Goal: Task Accomplishment & Management: Manage account settings

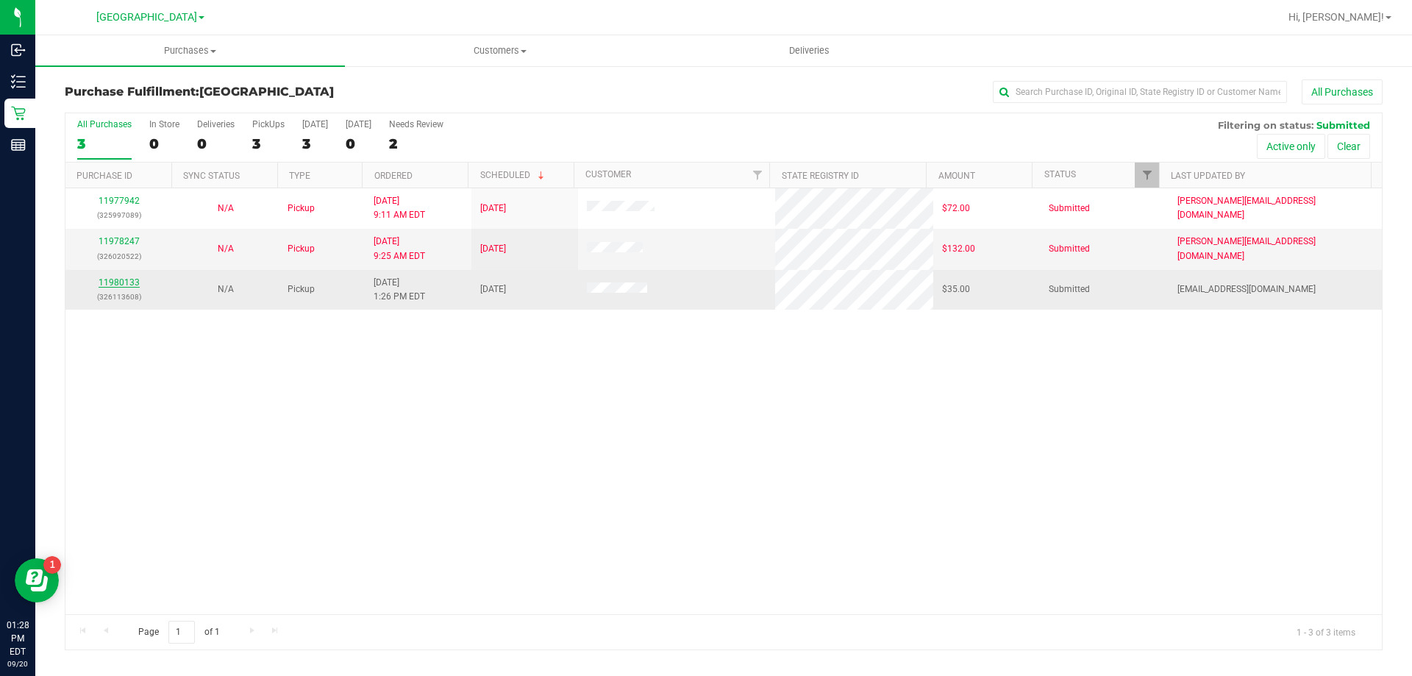
click at [129, 287] on link "11980133" at bounding box center [119, 282] width 41 height 10
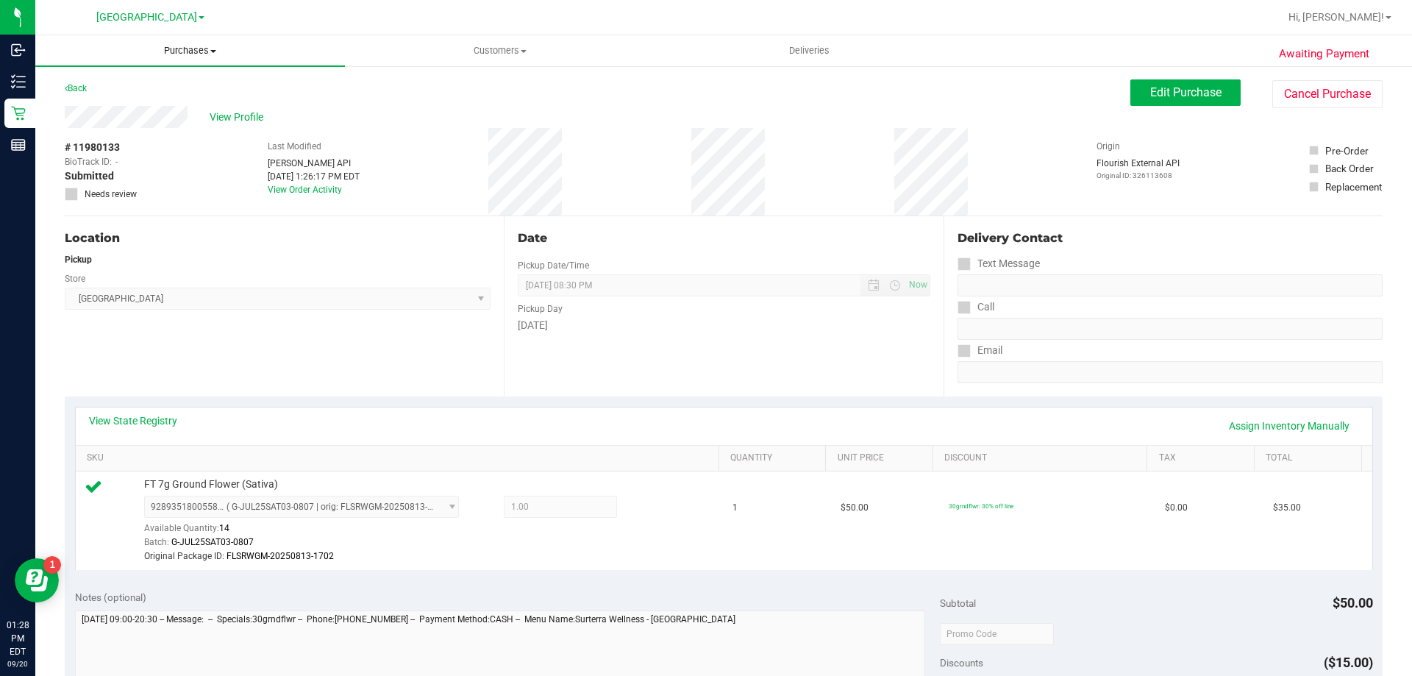
click at [202, 52] on span "Purchases" at bounding box center [190, 50] width 310 height 13
click at [175, 103] on li "Fulfillment" at bounding box center [190, 107] width 310 height 18
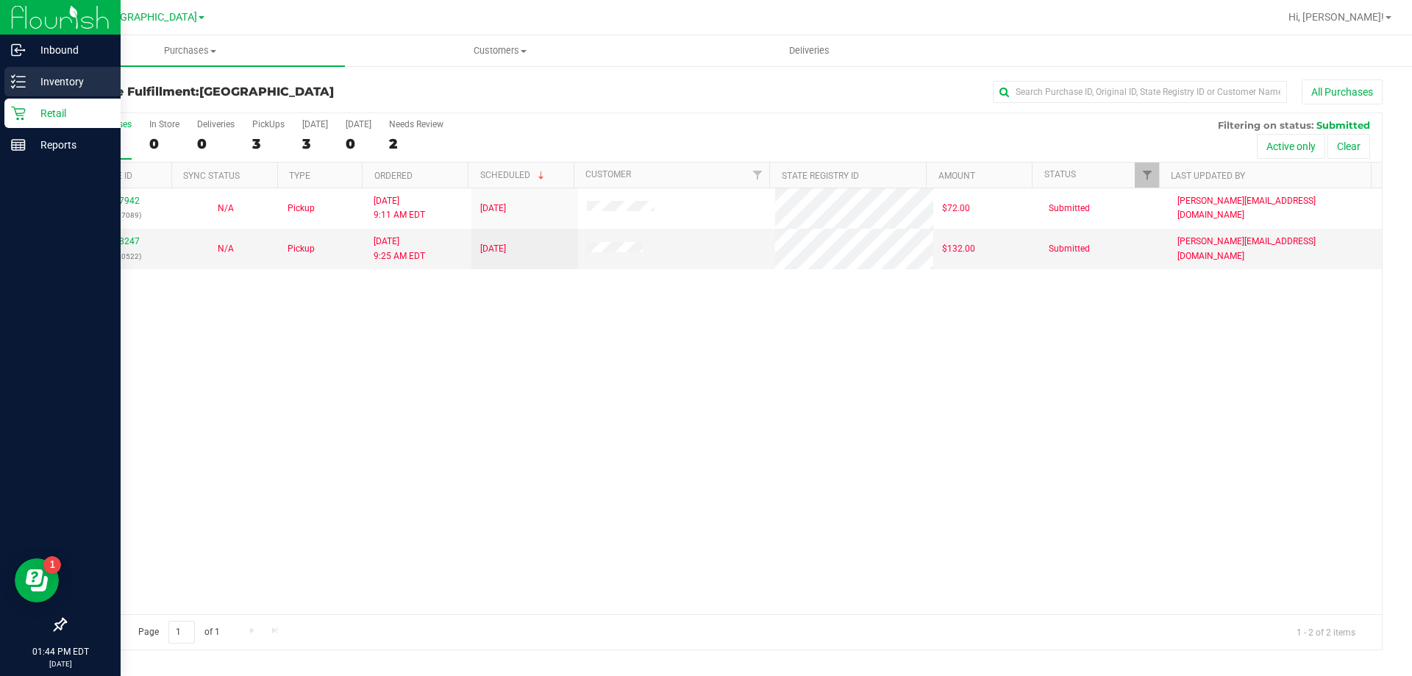
click at [30, 74] on p "Inventory" at bounding box center [70, 82] width 88 height 18
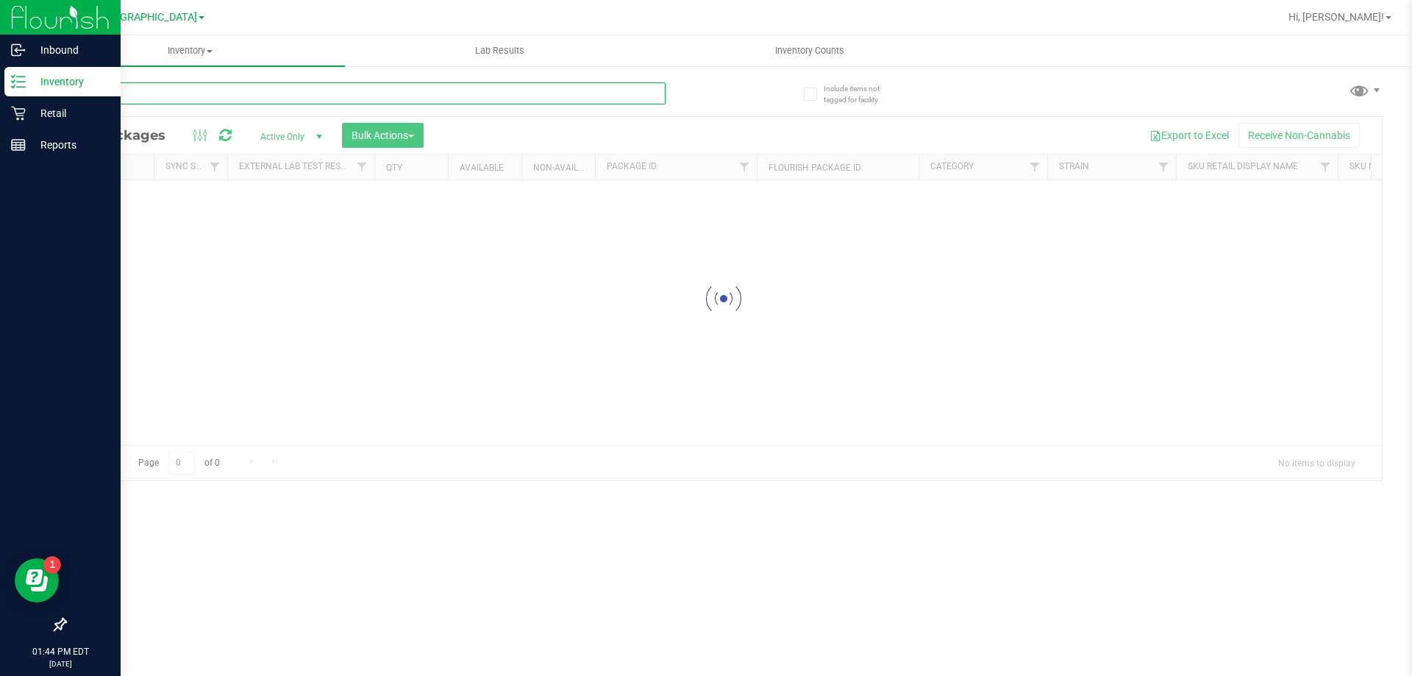
click at [242, 87] on input "text" at bounding box center [365, 93] width 601 height 22
type input "mer"
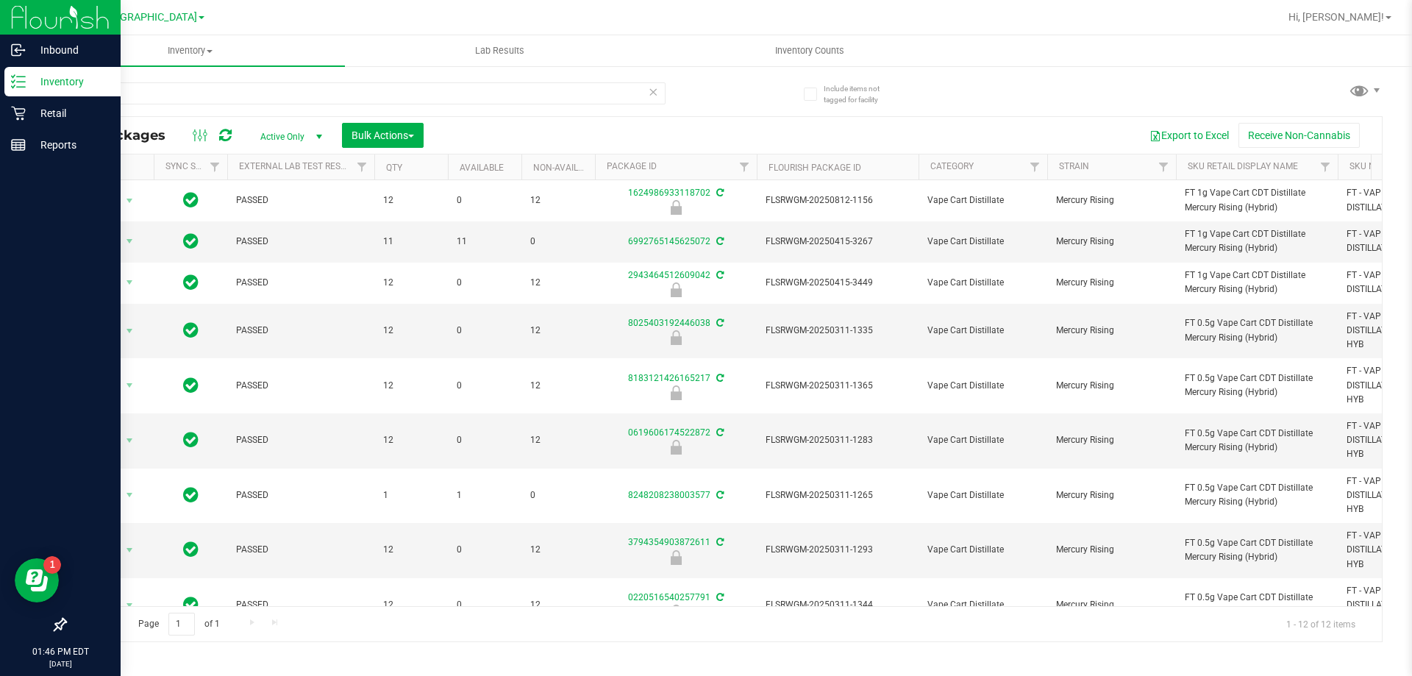
click at [655, 85] on icon at bounding box center [653, 91] width 10 height 18
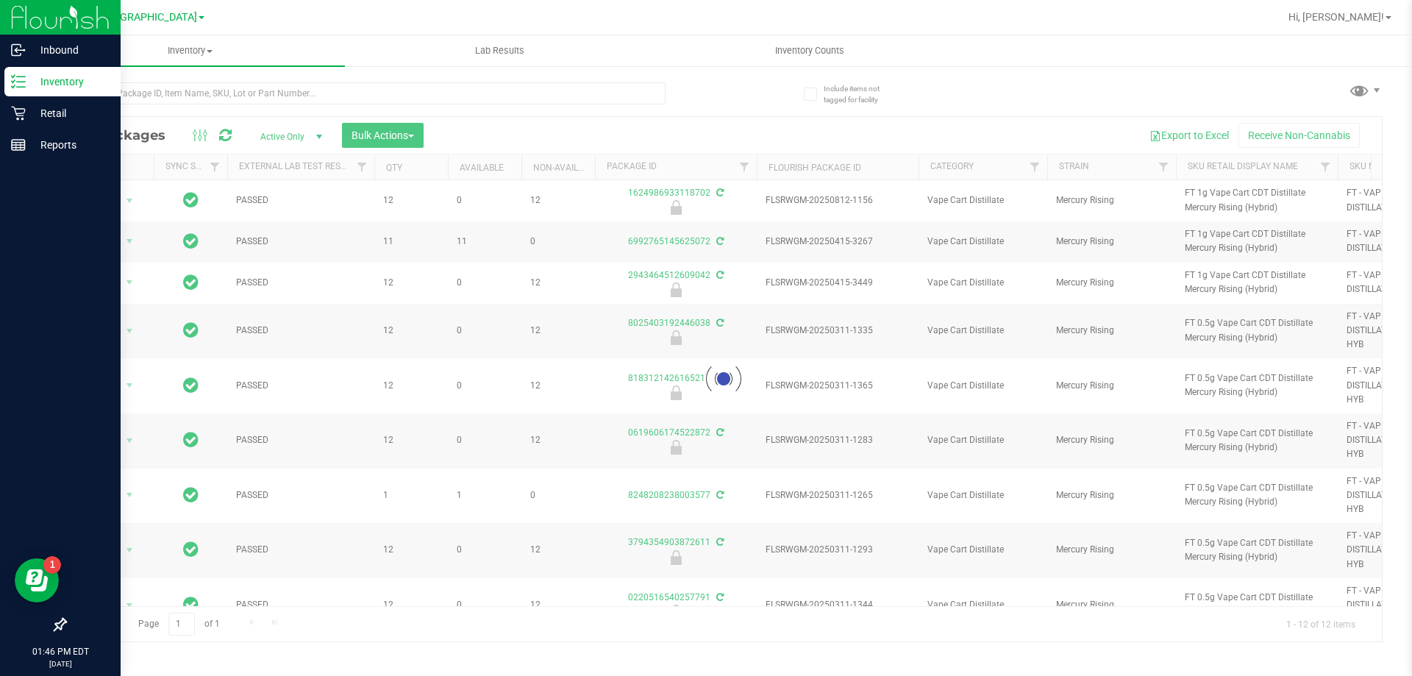
click at [702, 102] on div at bounding box center [394, 92] width 659 height 47
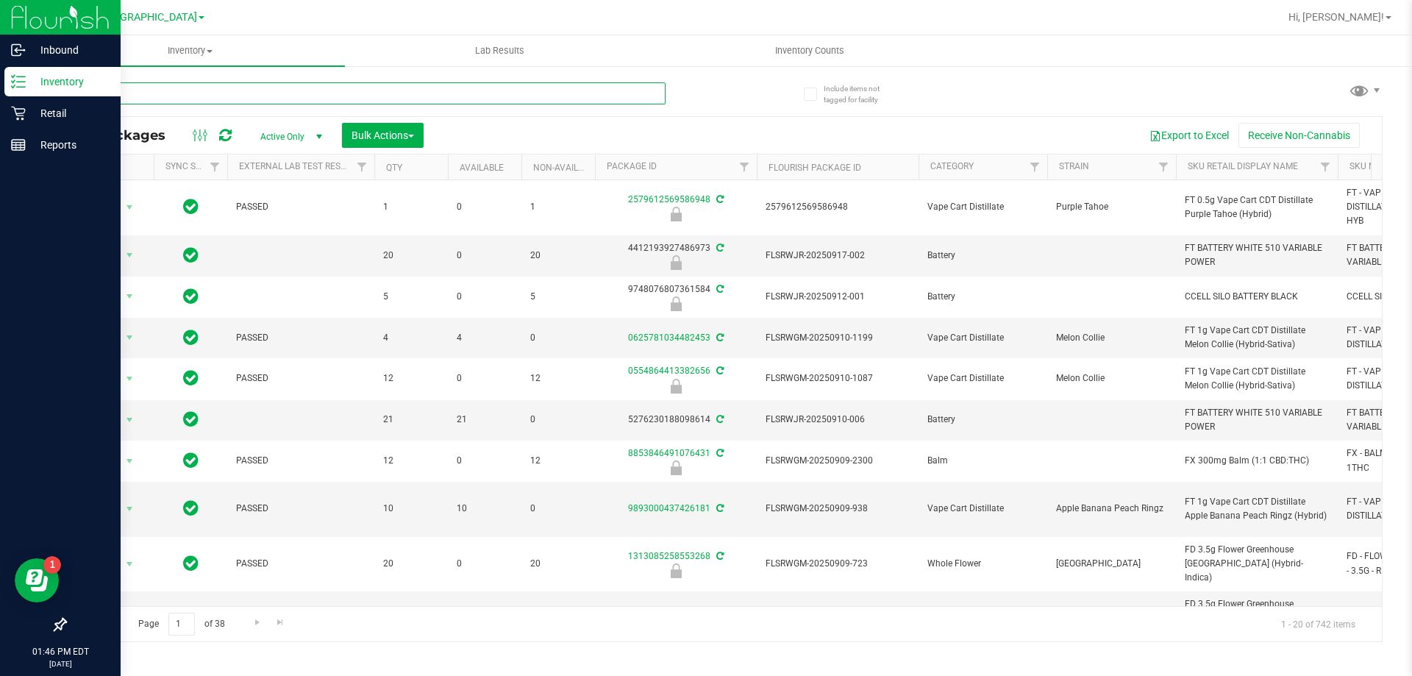
click at [623, 93] on input "text" at bounding box center [365, 93] width 601 height 22
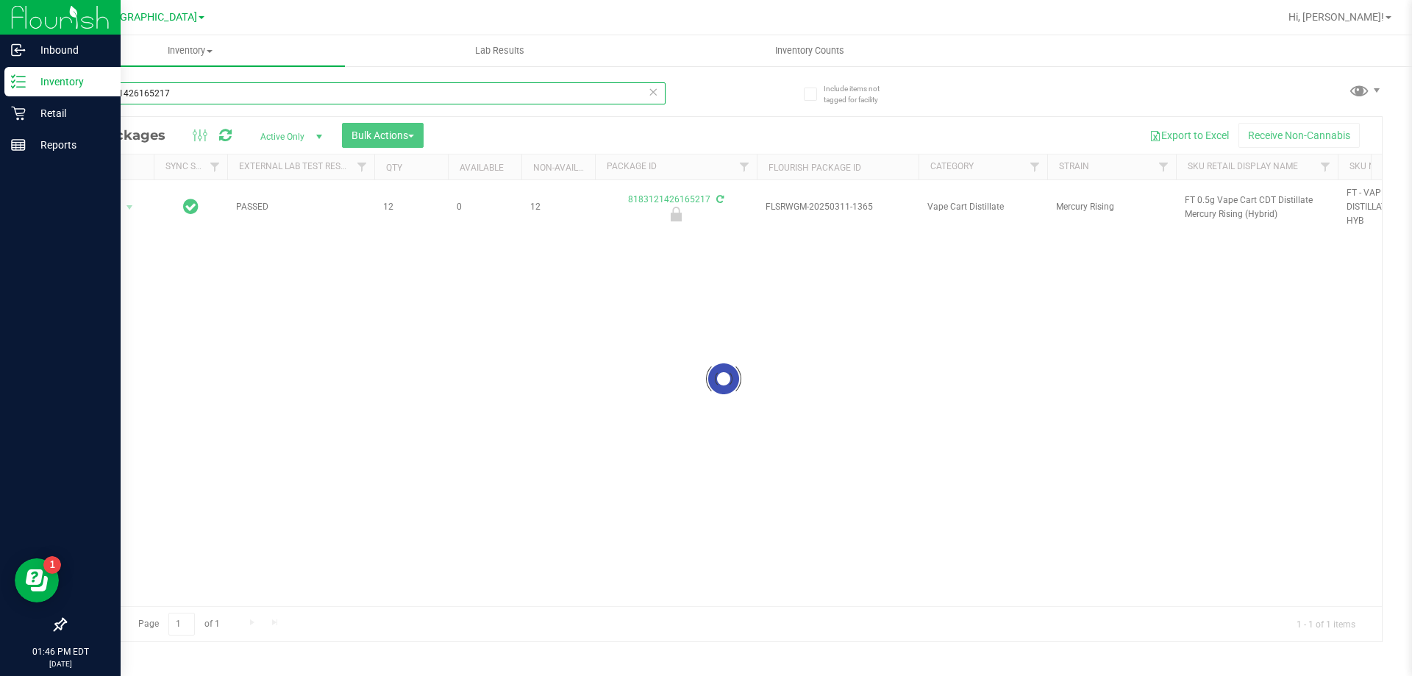
type input "8183121426165217"
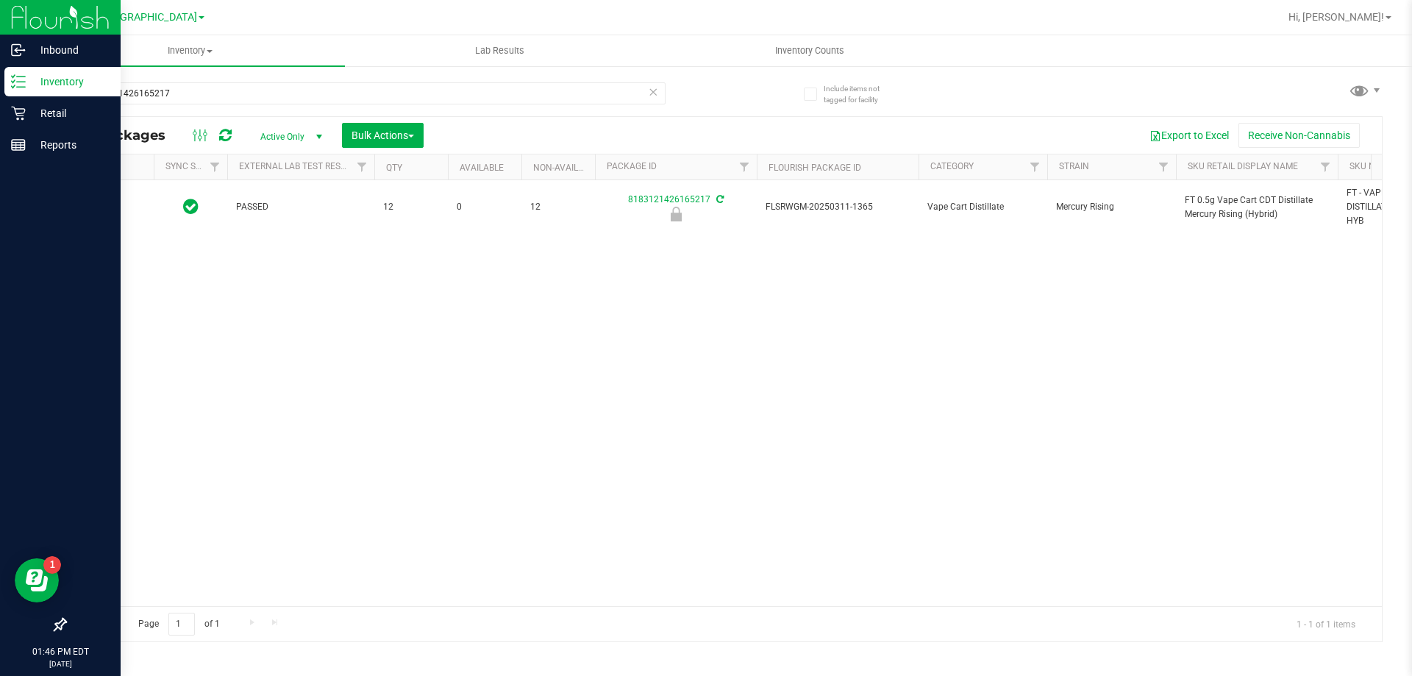
click at [126, 210] on div at bounding box center [109, 207] width 71 height 14
click at [125, 210] on span "select" at bounding box center [130, 208] width 12 height 12
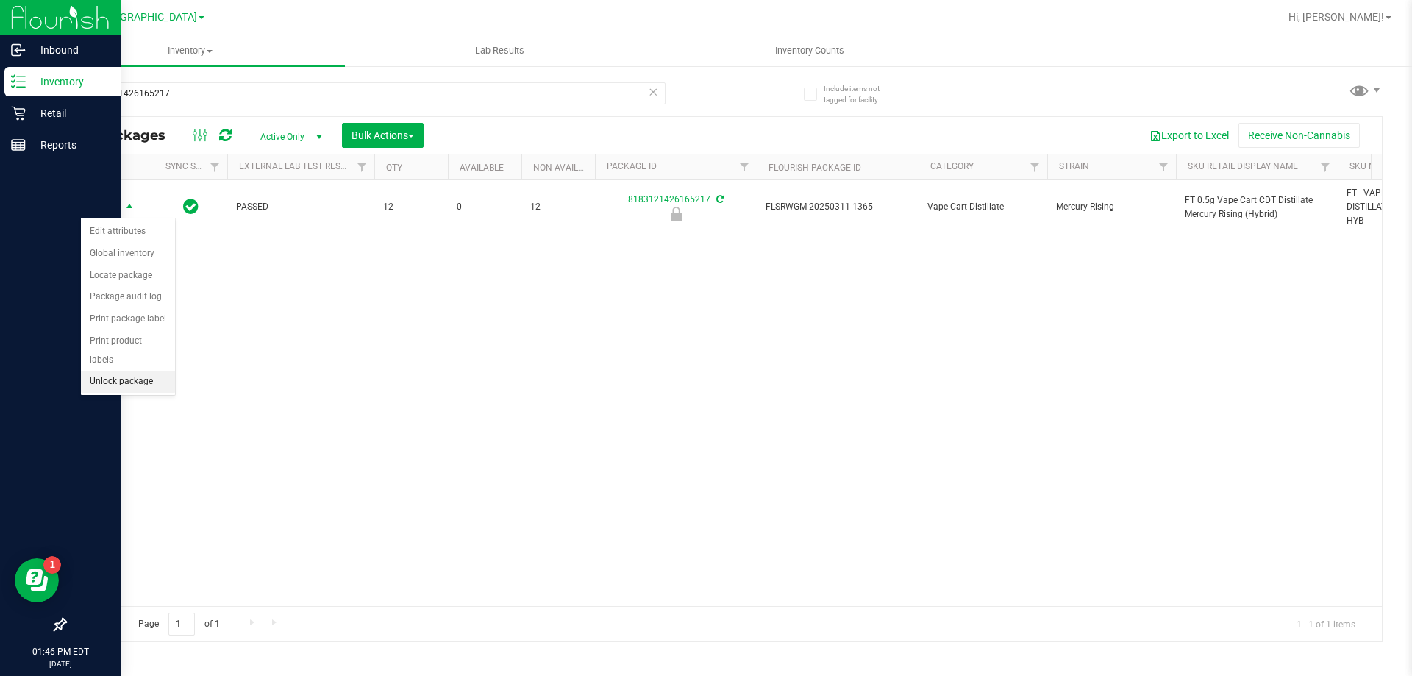
click at [121, 371] on li "Unlock package" at bounding box center [128, 382] width 94 height 22
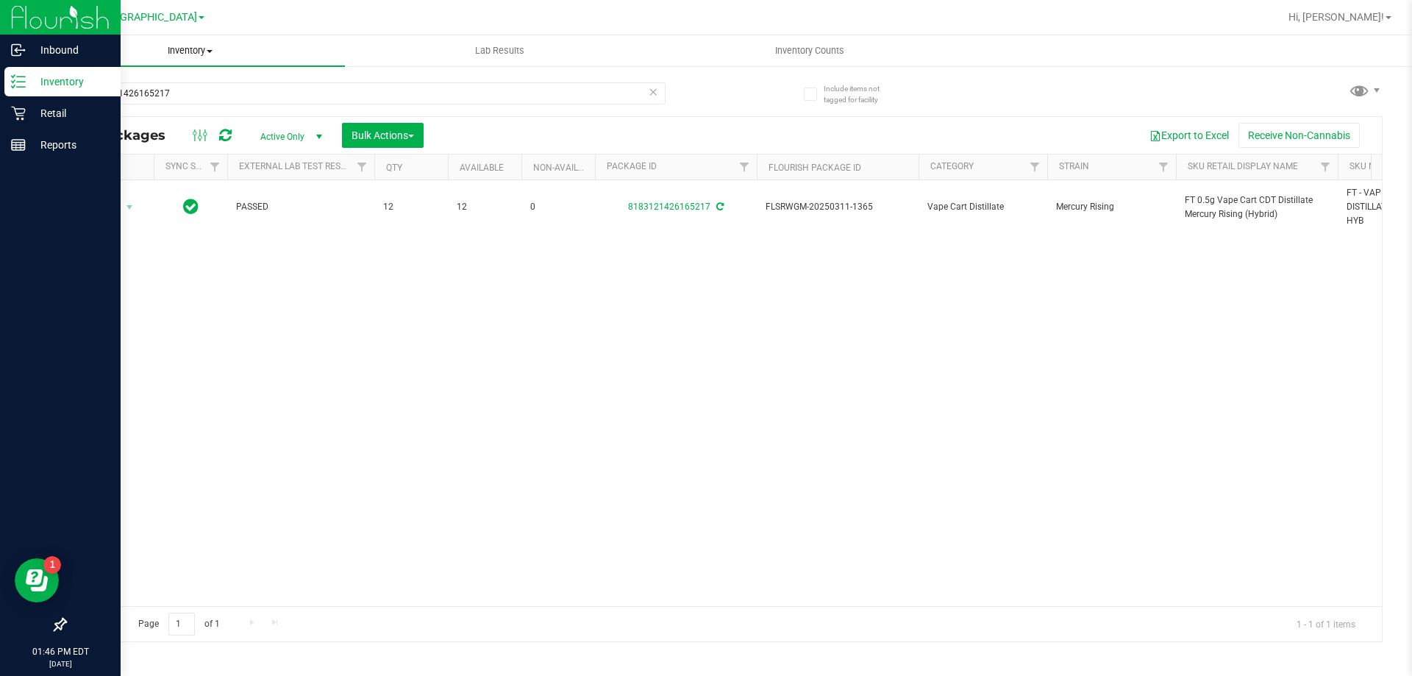
click at [154, 46] on span "Inventory" at bounding box center [190, 50] width 310 height 13
click at [139, 31] on div "[GEOGRAPHIC_DATA]" at bounding box center [153, 17] width 221 height 29
click at [54, 111] on p "Retail" at bounding box center [70, 113] width 88 height 18
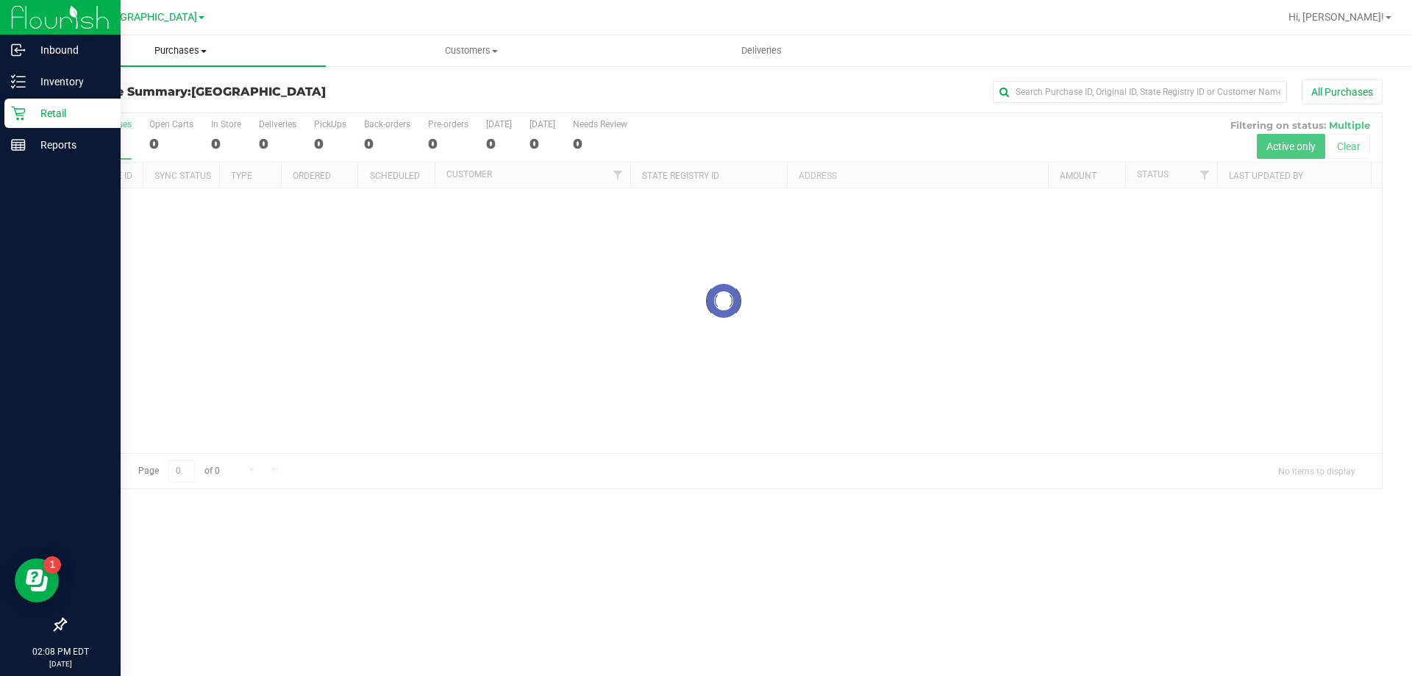
click at [168, 43] on uib-tab-heading "Purchases Summary of purchases Fulfillment All purchases" at bounding box center [180, 50] width 291 height 31
click at [93, 110] on span "Fulfillment" at bounding box center [80, 106] width 91 height 13
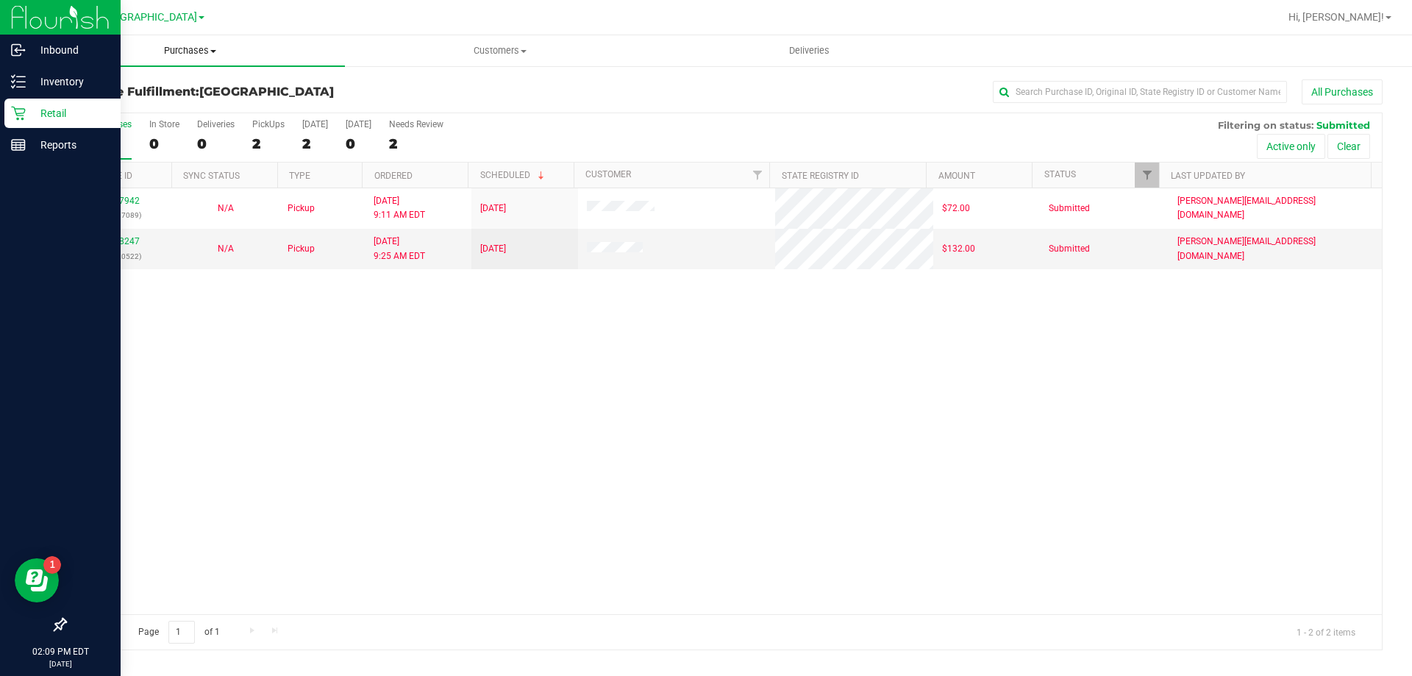
click at [190, 54] on span "Purchases" at bounding box center [190, 50] width 310 height 13
click at [115, 109] on span "Fulfillment" at bounding box center [80, 106] width 91 height 13
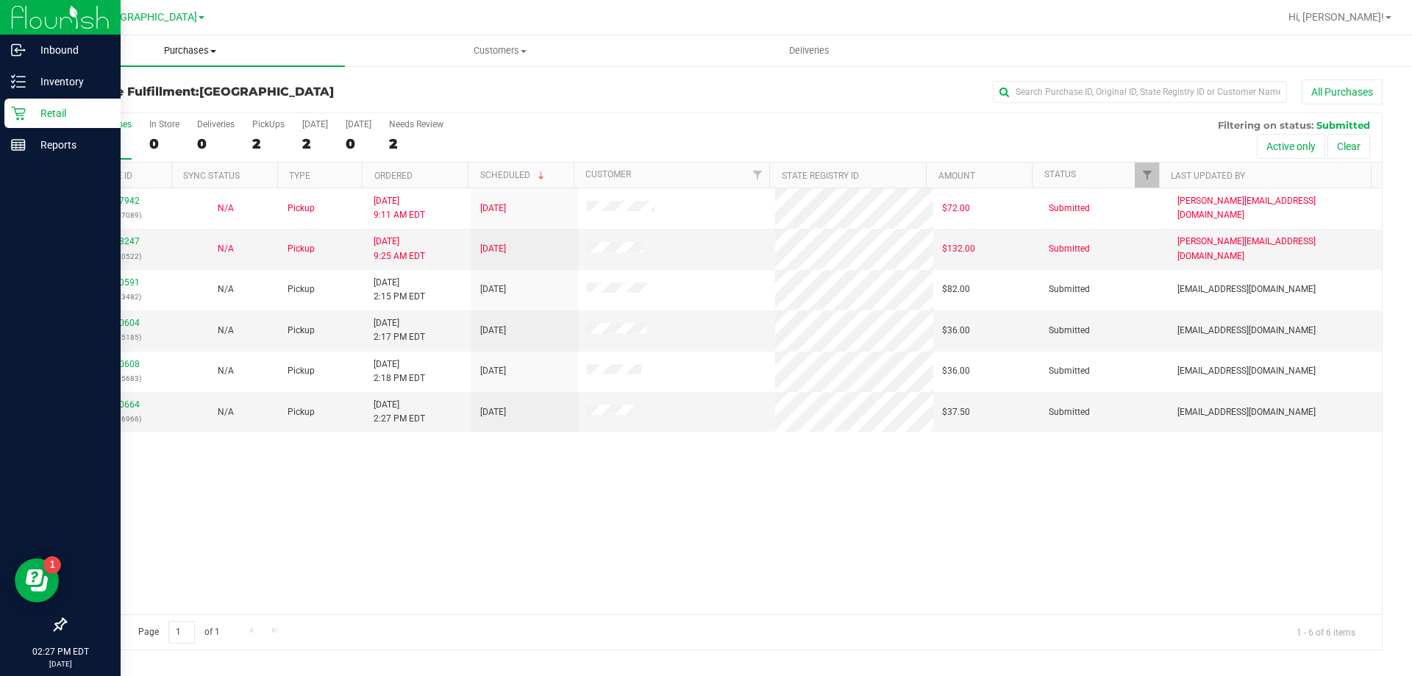
click at [190, 43] on uib-tab-heading "Purchases Summary of purchases Fulfillment All purchases" at bounding box center [190, 50] width 310 height 31
click at [110, 103] on span "Fulfillment" at bounding box center [80, 106] width 91 height 13
click at [114, 402] on link "11980664" at bounding box center [119, 404] width 41 height 10
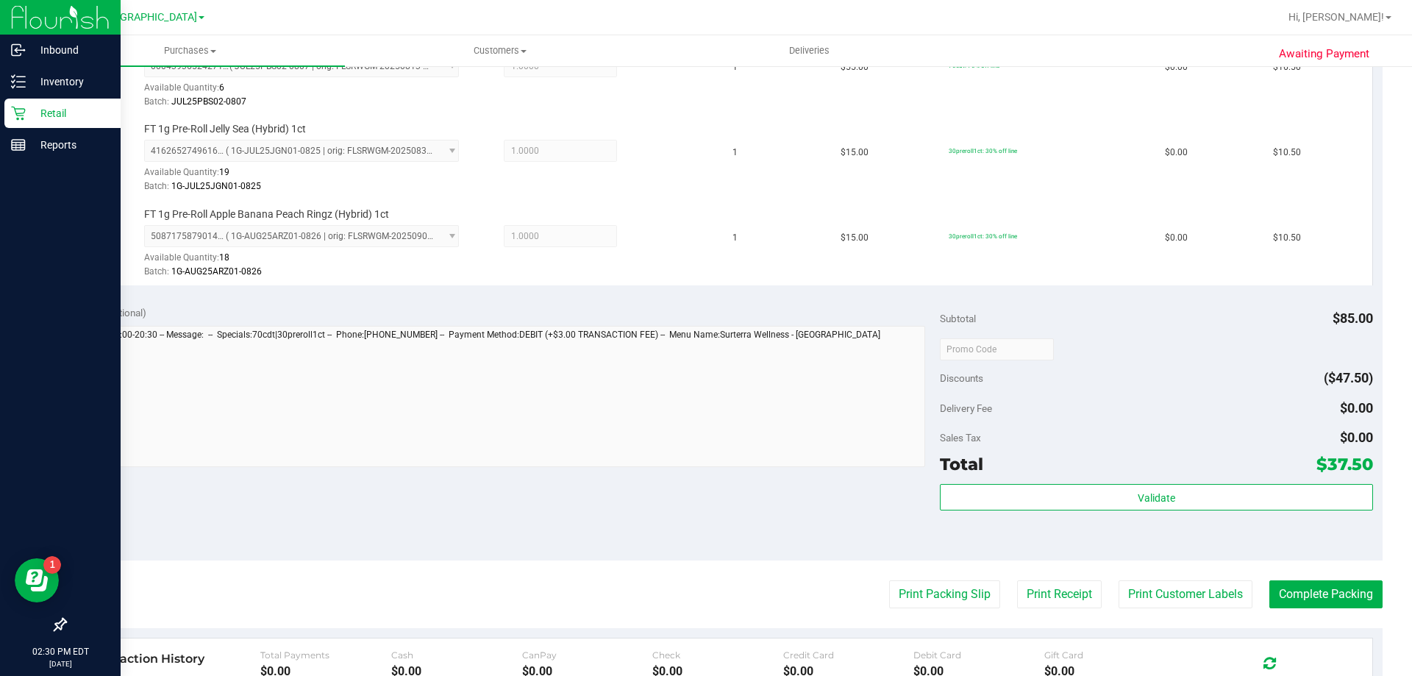
scroll to position [441, 0]
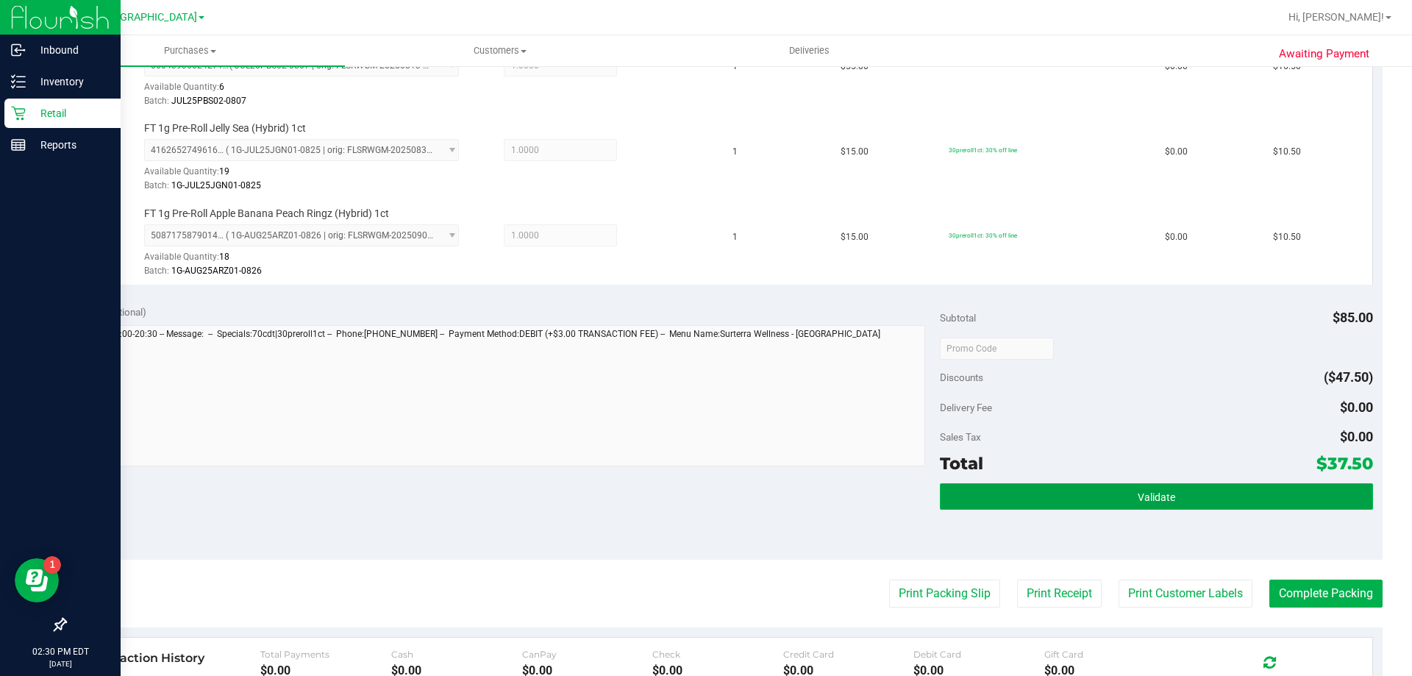
click at [1101, 504] on button "Validate" at bounding box center [1156, 496] width 433 height 26
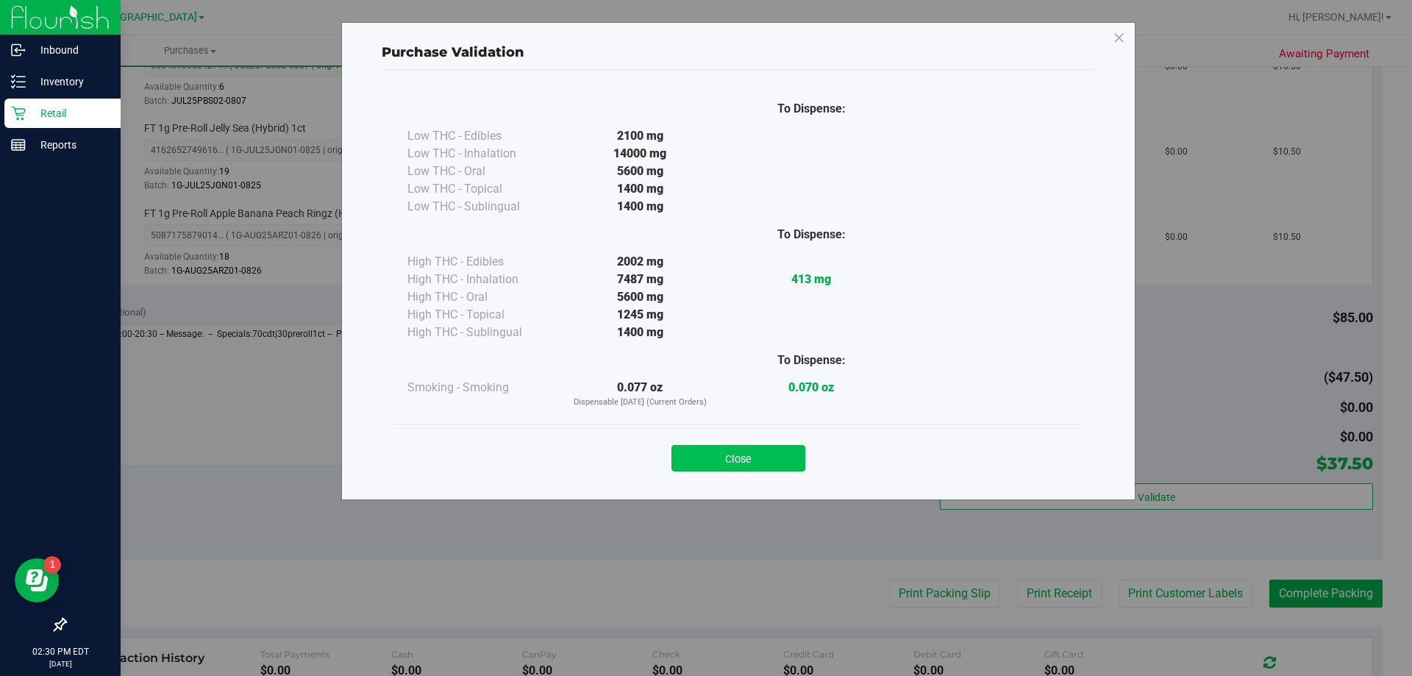
click at [735, 466] on button "Close" at bounding box center [739, 458] width 134 height 26
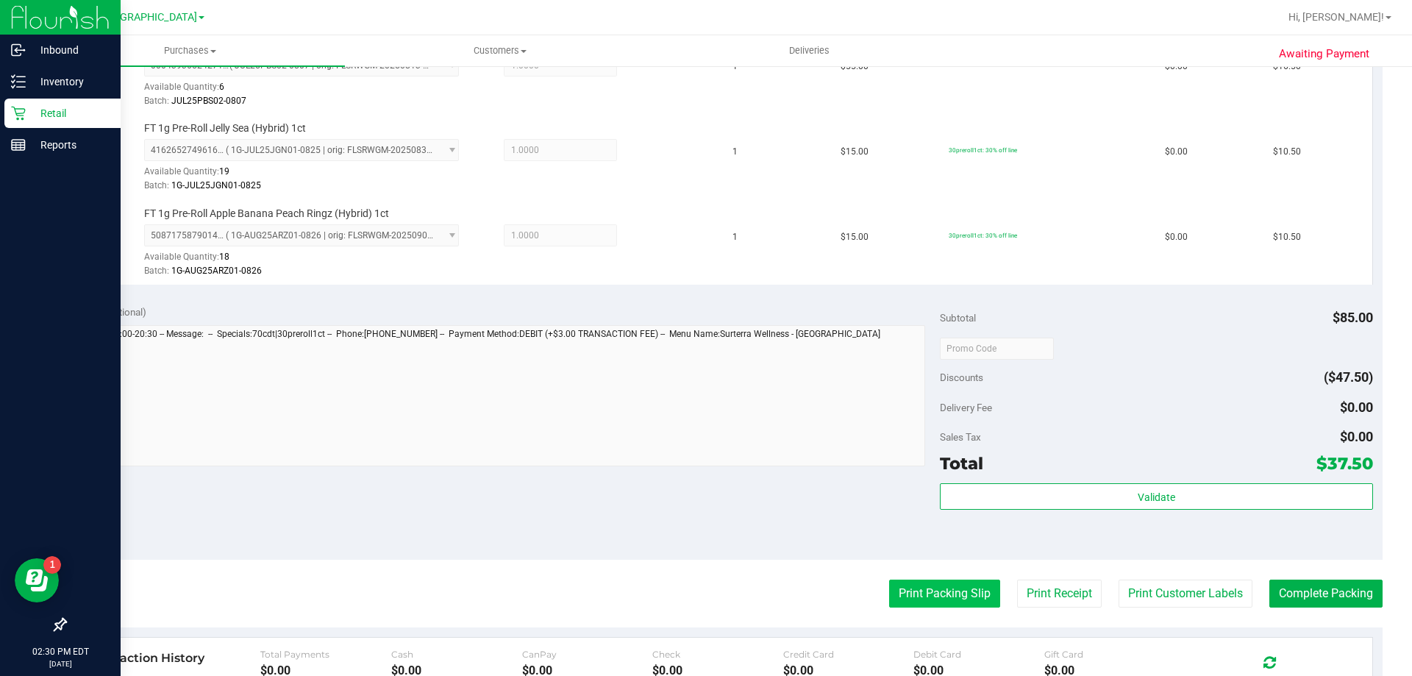
click at [904, 594] on button "Print Packing Slip" at bounding box center [944, 594] width 111 height 28
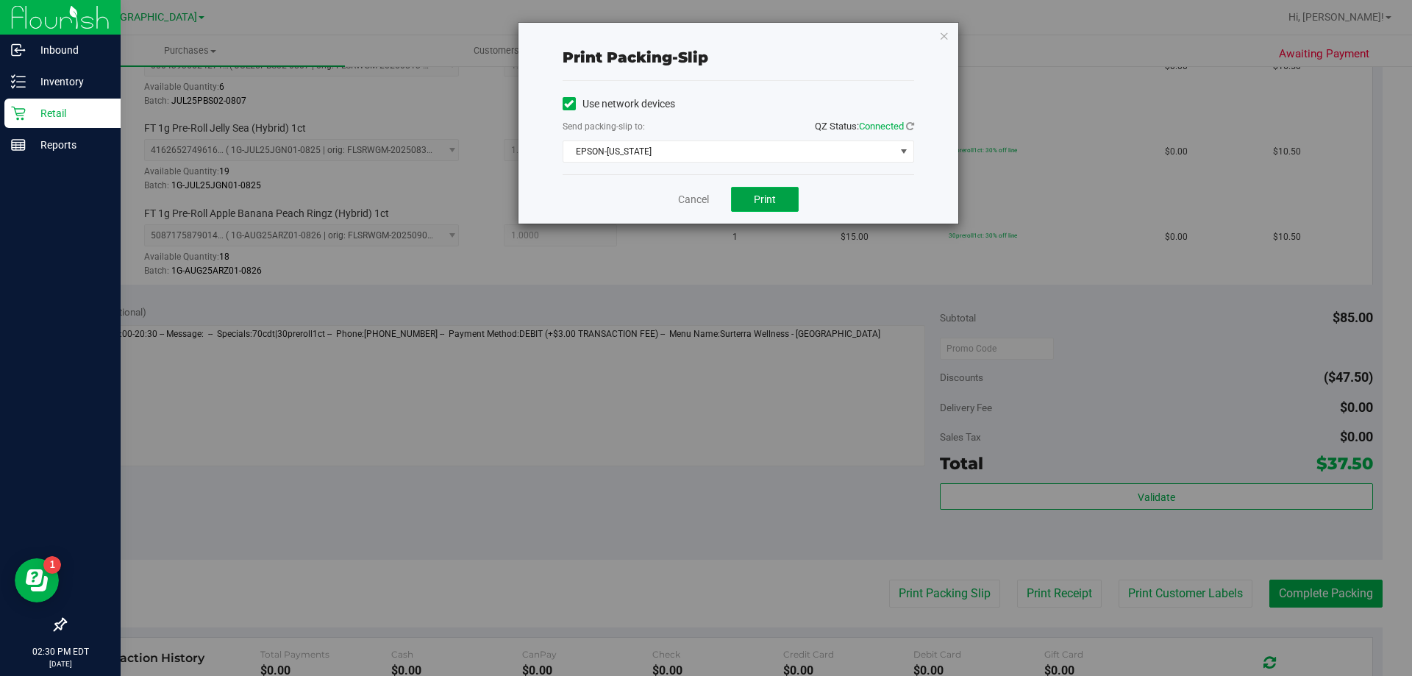
click at [745, 204] on button "Print" at bounding box center [765, 199] width 68 height 25
click at [761, 196] on span "Print" at bounding box center [765, 199] width 22 height 12
click at [943, 38] on icon "button" at bounding box center [944, 35] width 10 height 18
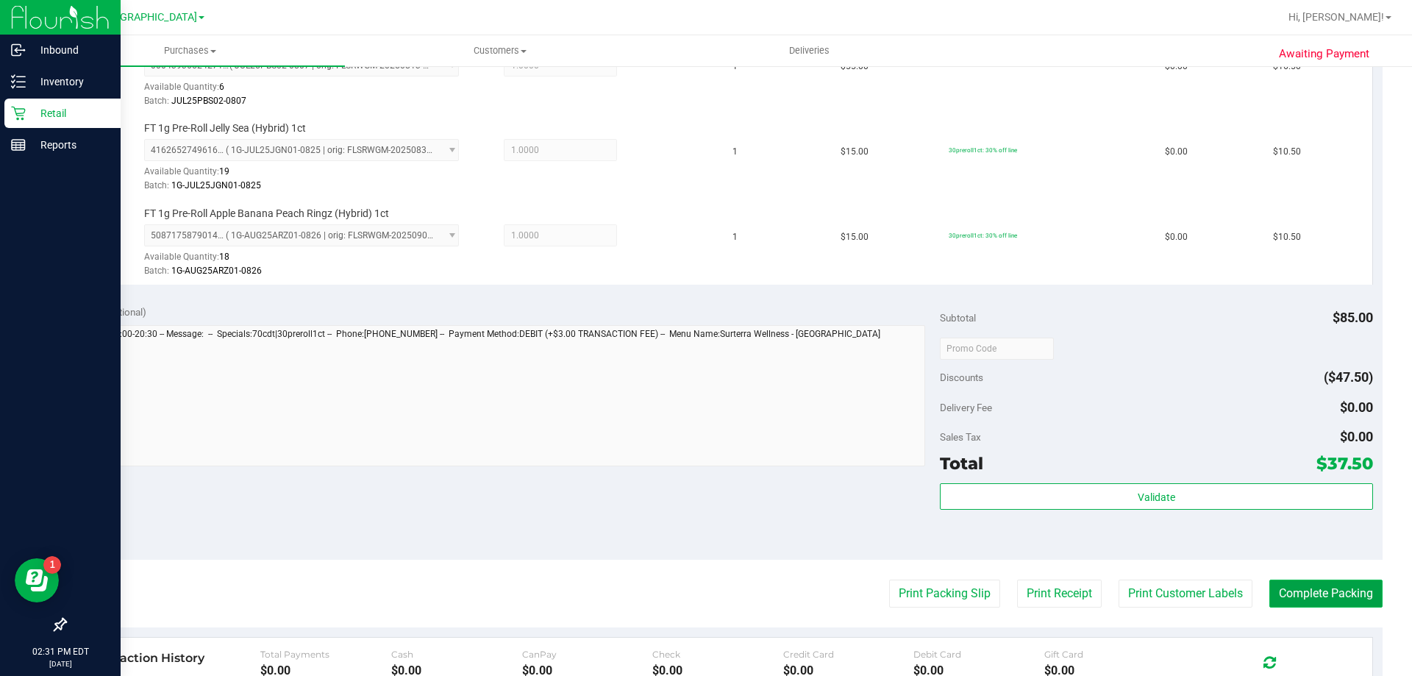
click at [1325, 602] on button "Complete Packing" at bounding box center [1326, 594] width 113 height 28
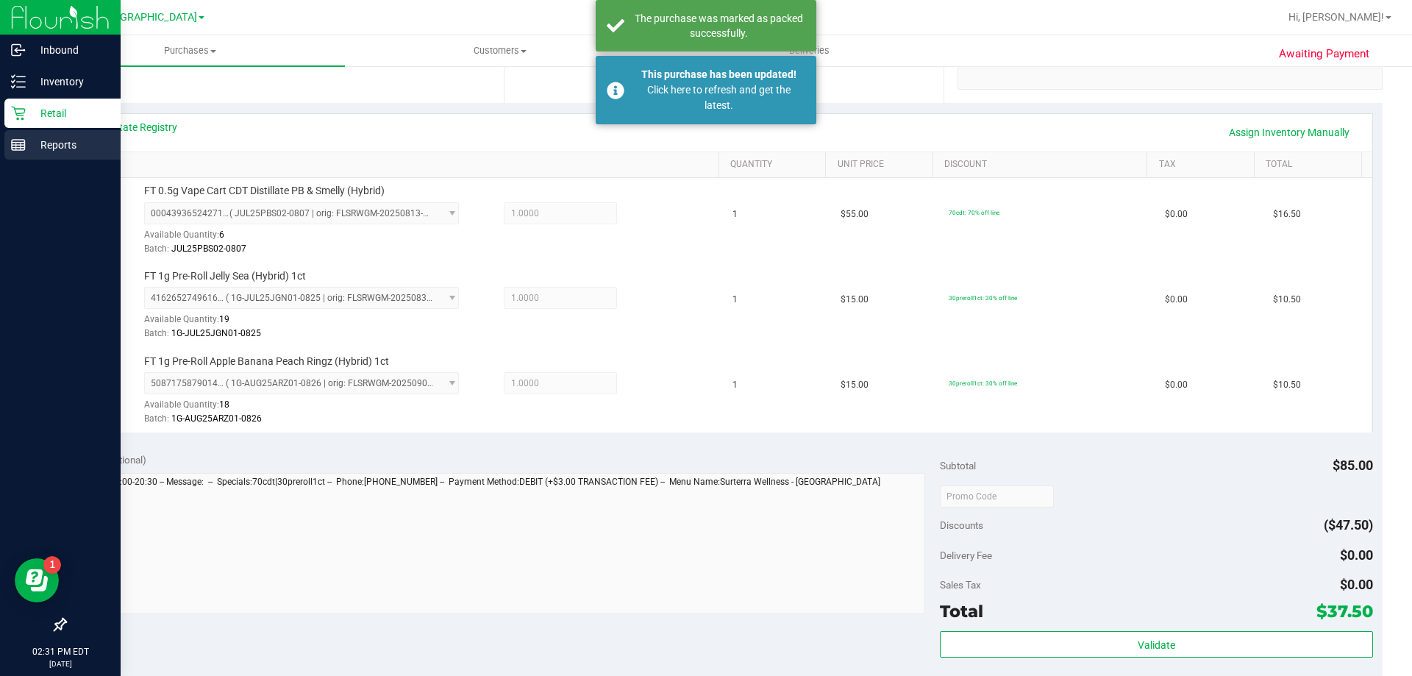
scroll to position [147, 0]
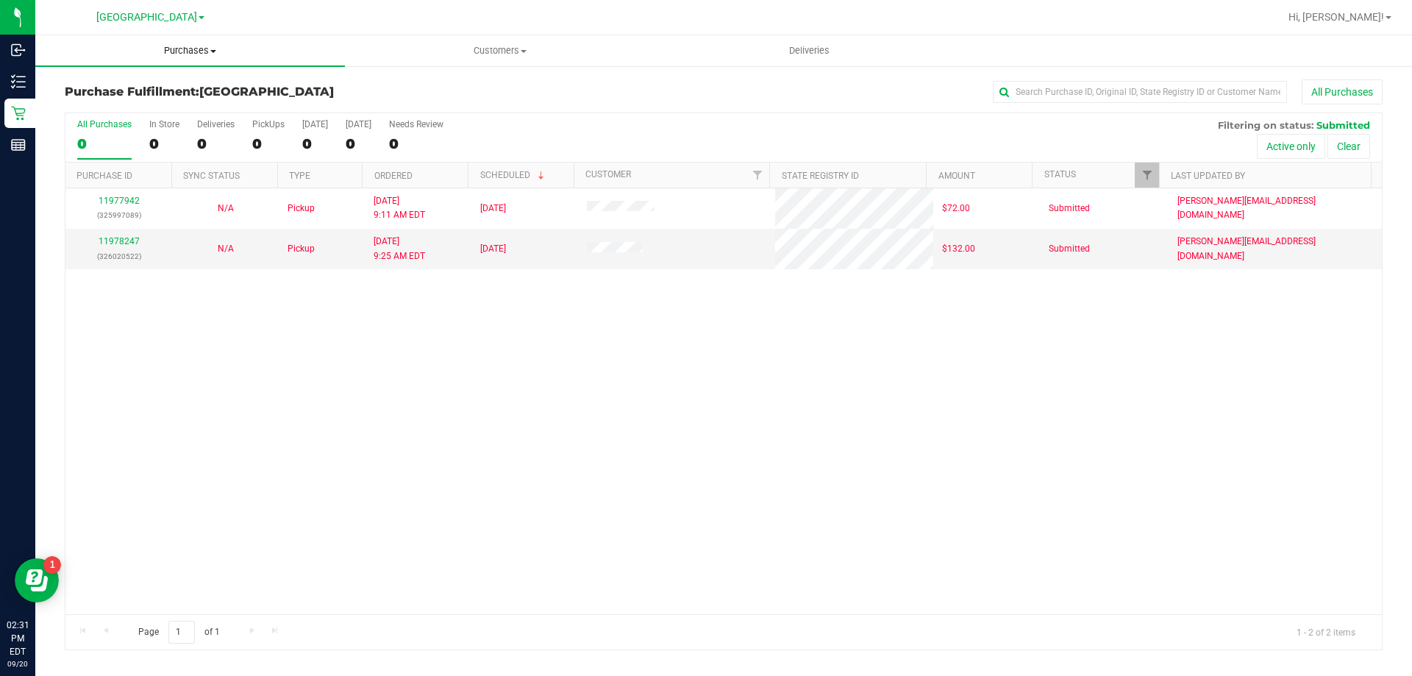
click at [199, 57] on span "Purchases" at bounding box center [190, 50] width 310 height 13
click at [202, 115] on li "All purchases" at bounding box center [190, 124] width 310 height 18
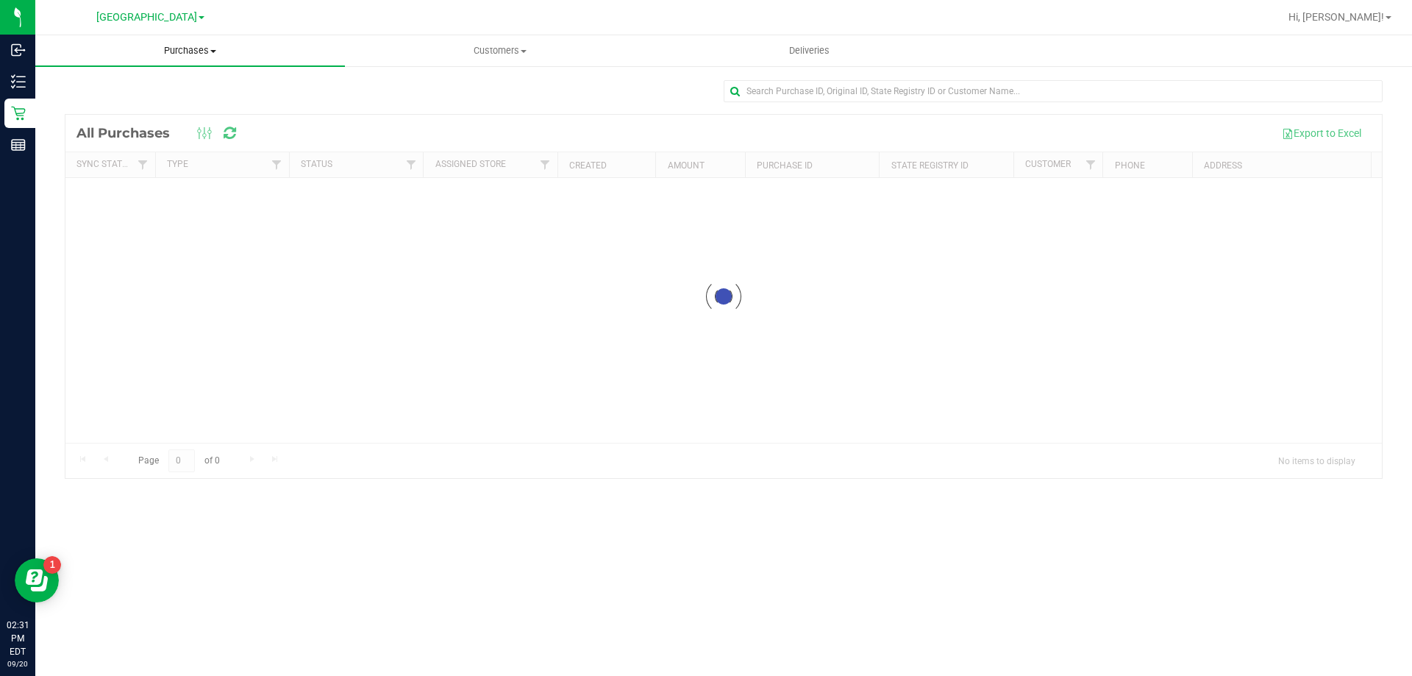
click at [209, 55] on span "Purchases" at bounding box center [190, 50] width 310 height 13
click at [168, 104] on li "Fulfillment" at bounding box center [190, 107] width 310 height 18
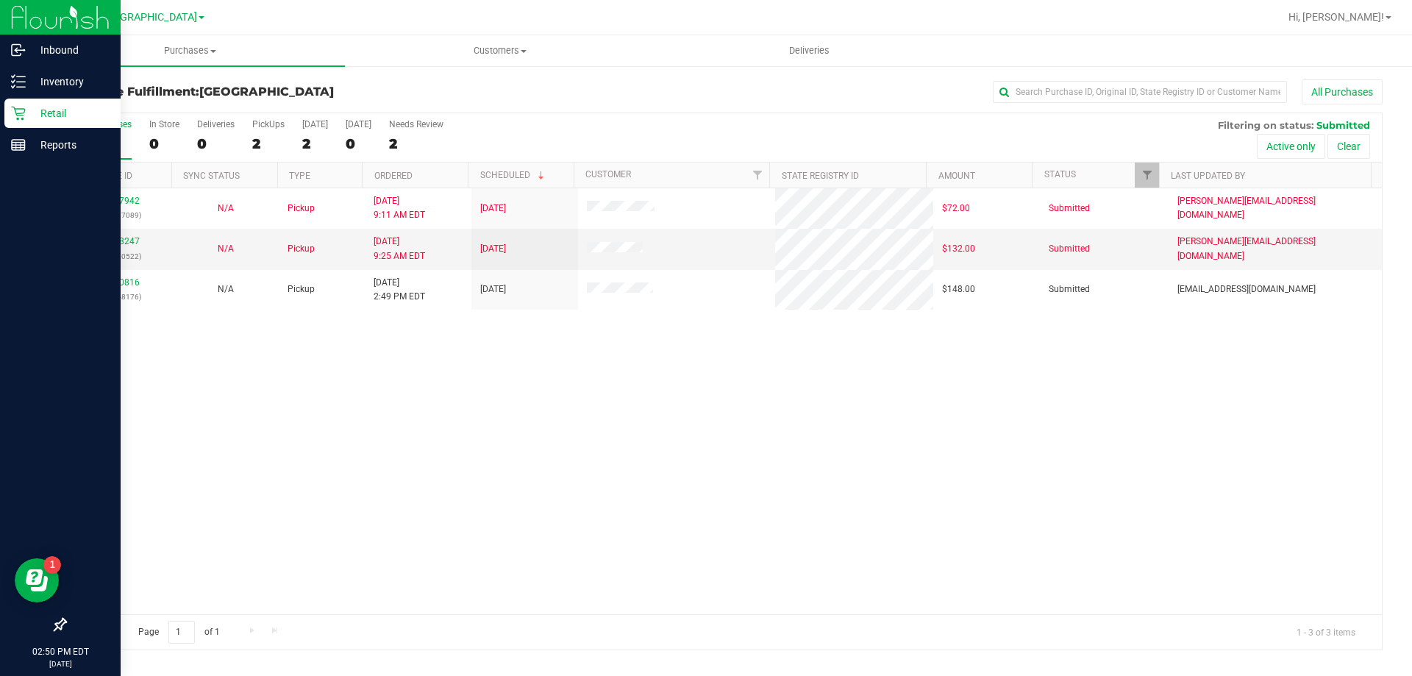
click at [26, 115] on p "Retail" at bounding box center [70, 113] width 88 height 18
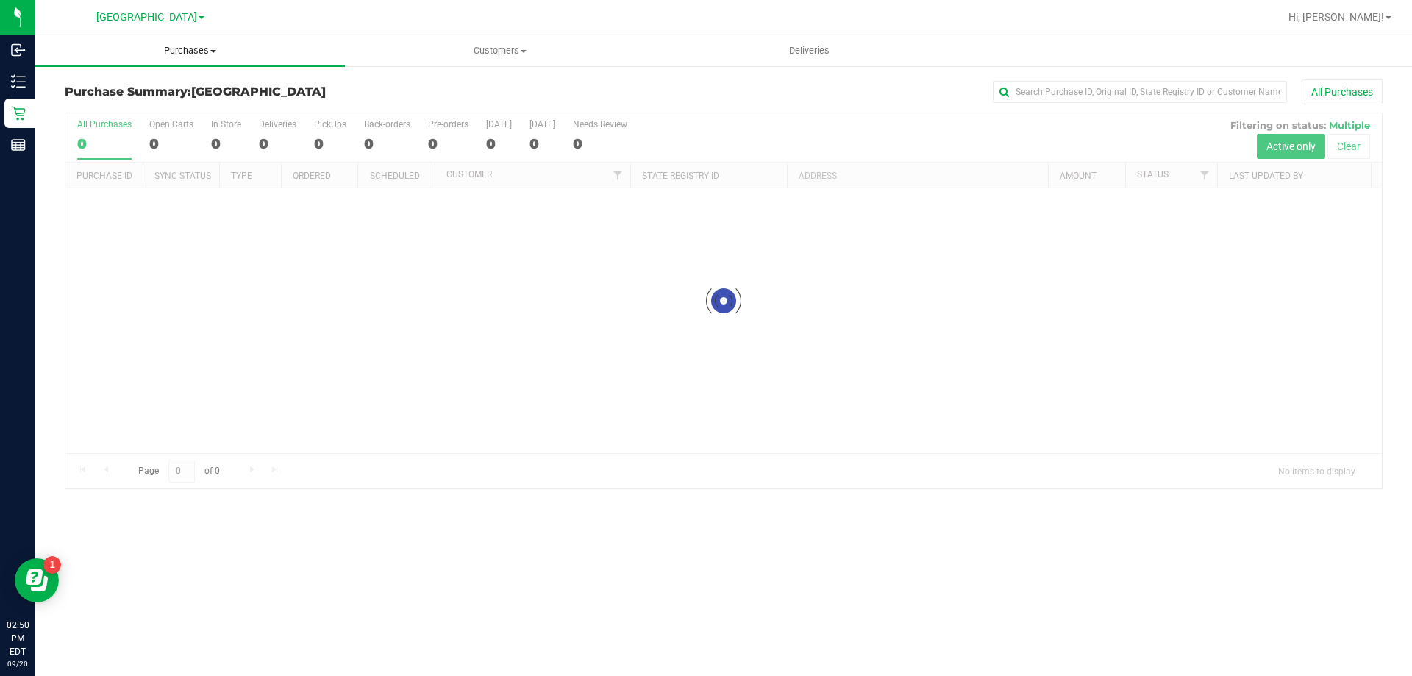
click at [186, 43] on uib-tab-heading "Purchases Summary of purchases Fulfillment All purchases" at bounding box center [190, 50] width 310 height 31
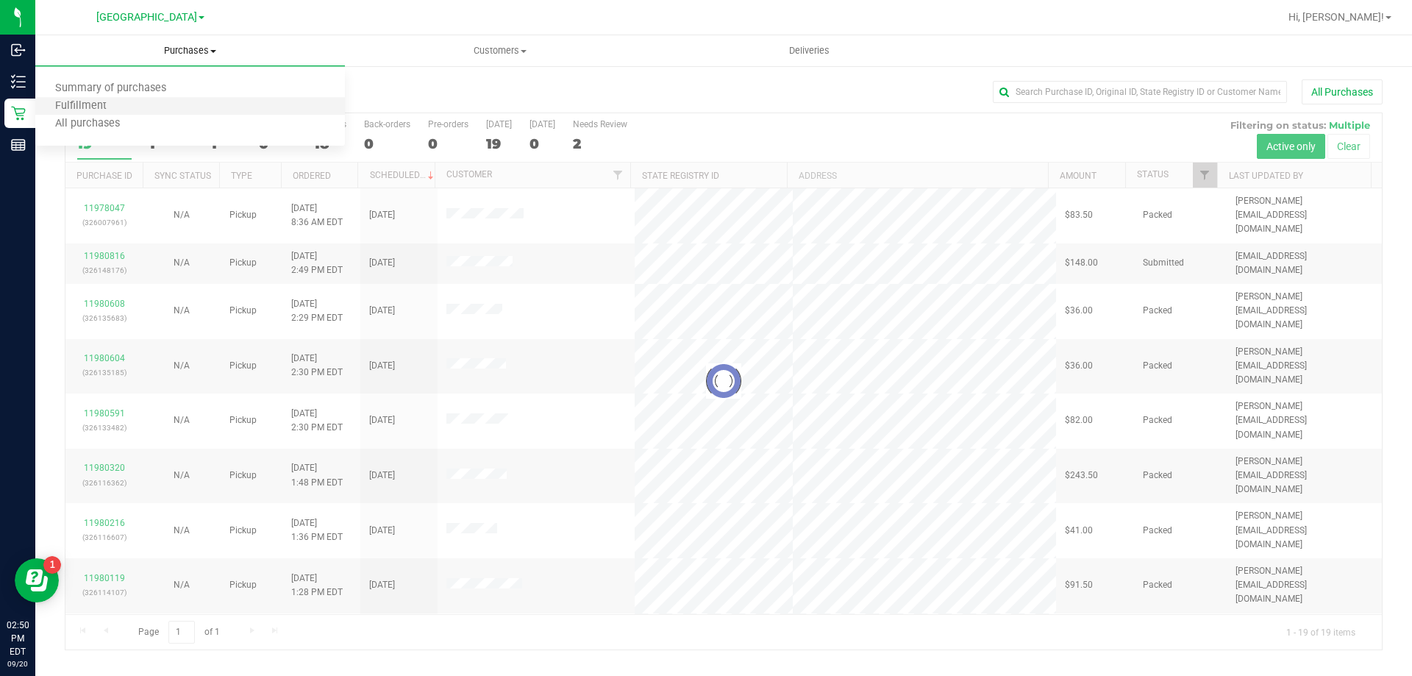
click at [146, 101] on li "Fulfillment" at bounding box center [190, 107] width 310 height 18
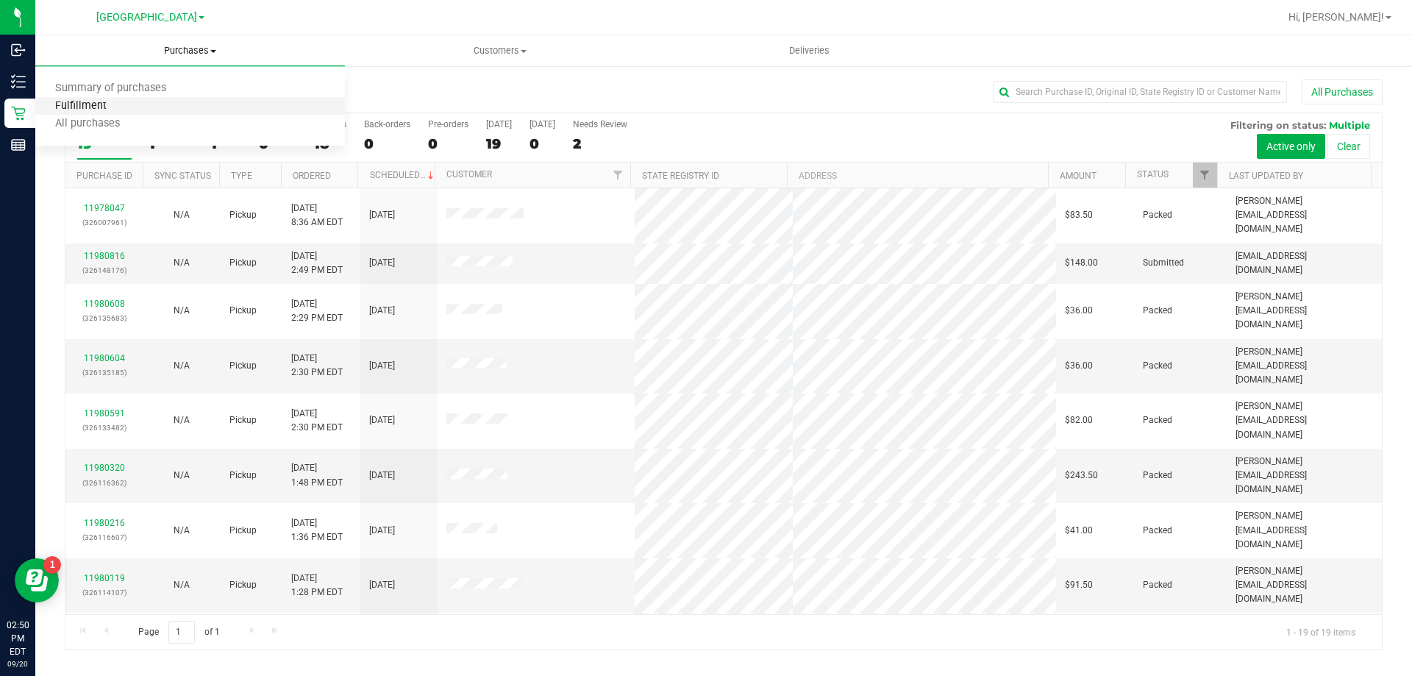
click at [74, 107] on span "Fulfillment" at bounding box center [80, 106] width 91 height 13
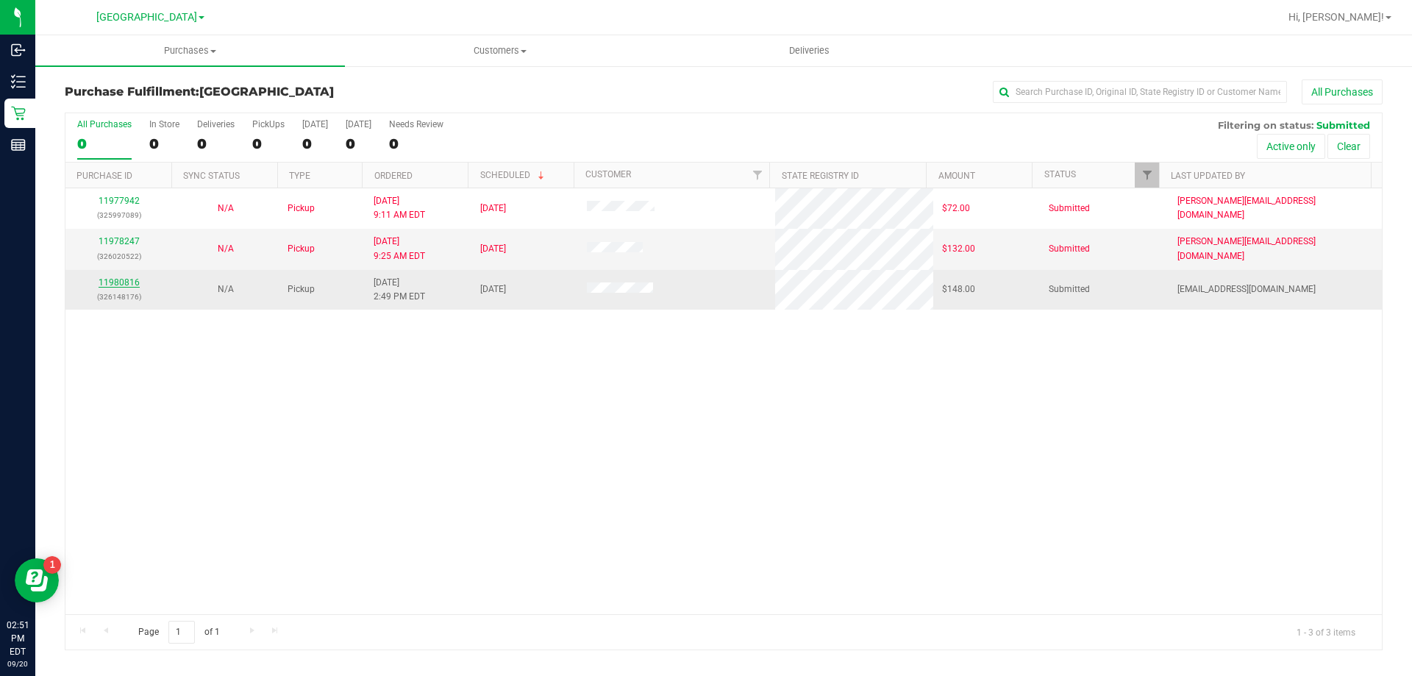
click at [126, 283] on link "11980816" at bounding box center [119, 282] width 41 height 10
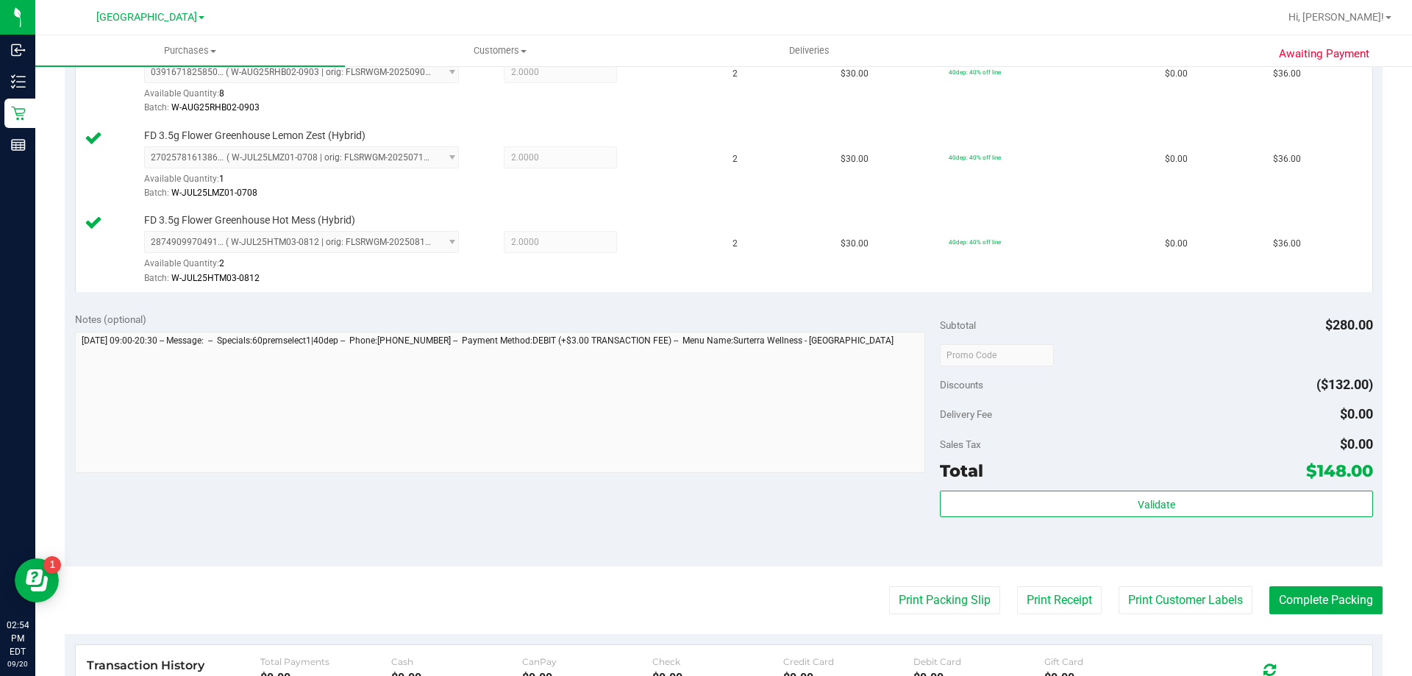
scroll to position [515, 0]
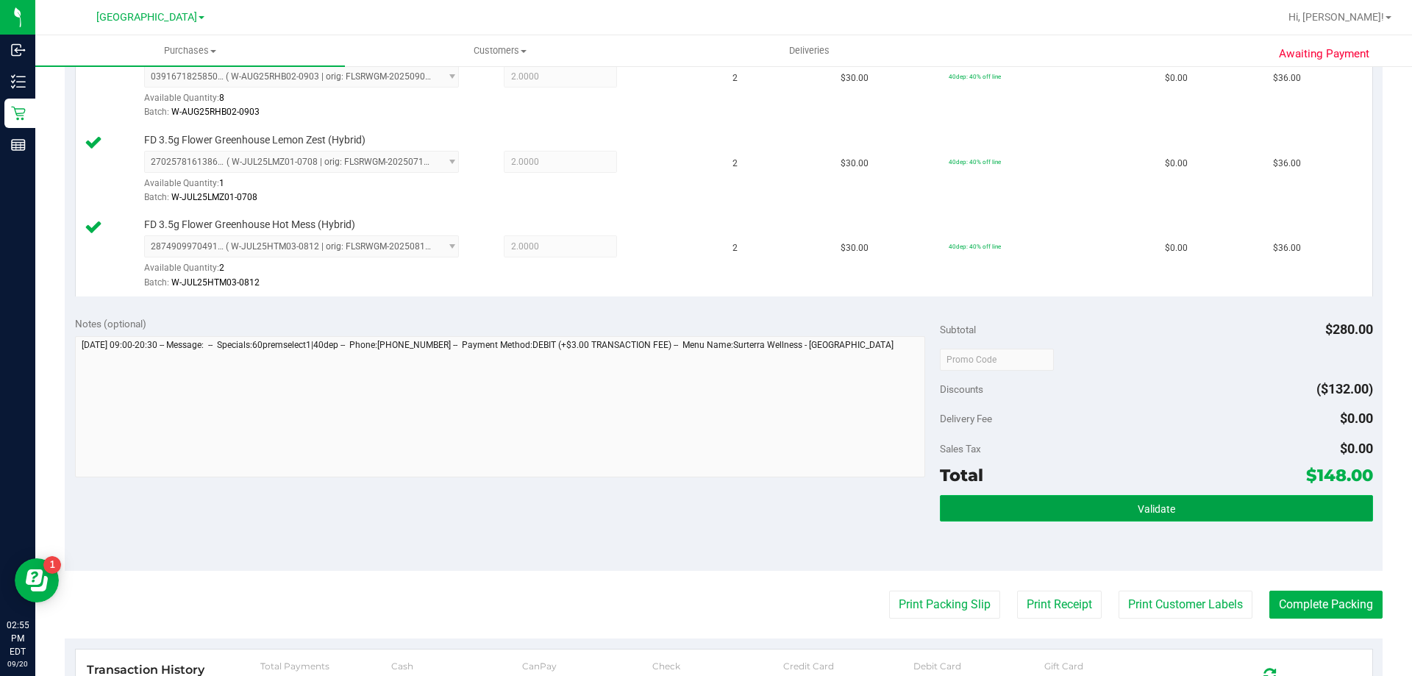
click at [1088, 508] on button "Validate" at bounding box center [1156, 508] width 433 height 26
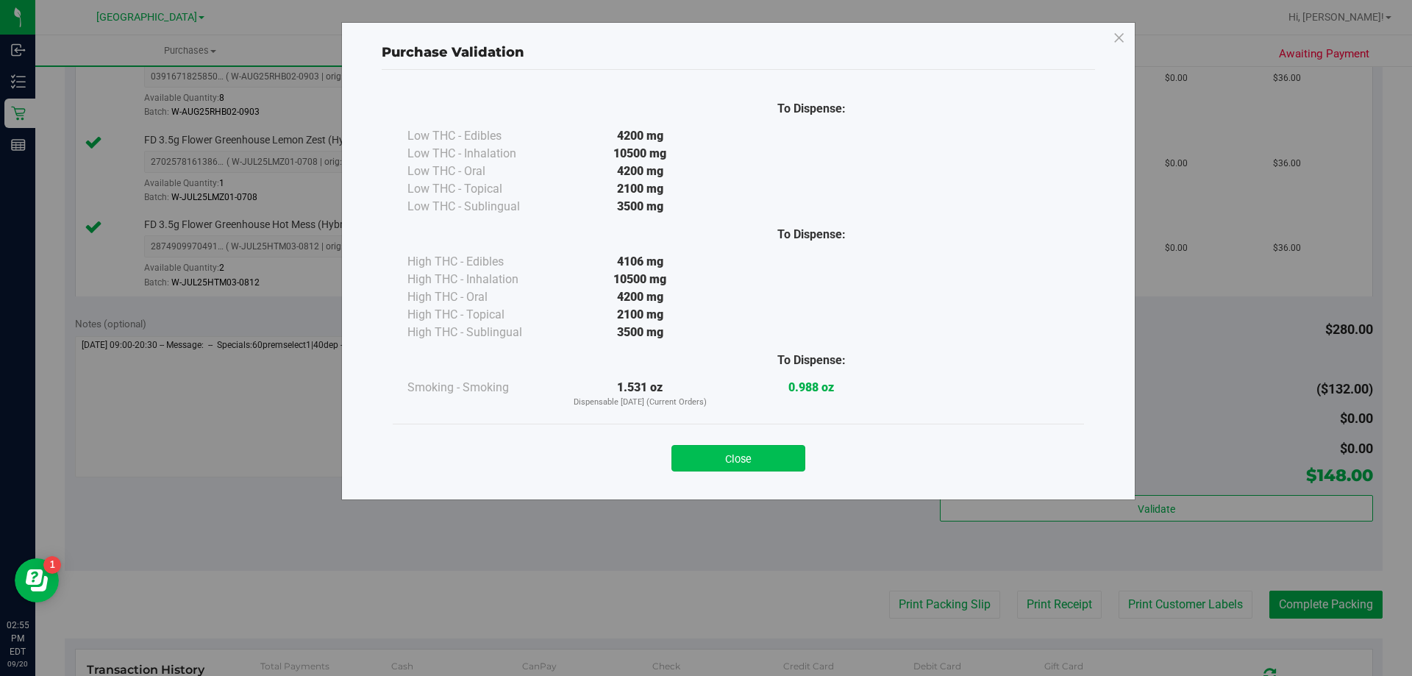
click at [719, 457] on button "Close" at bounding box center [739, 458] width 134 height 26
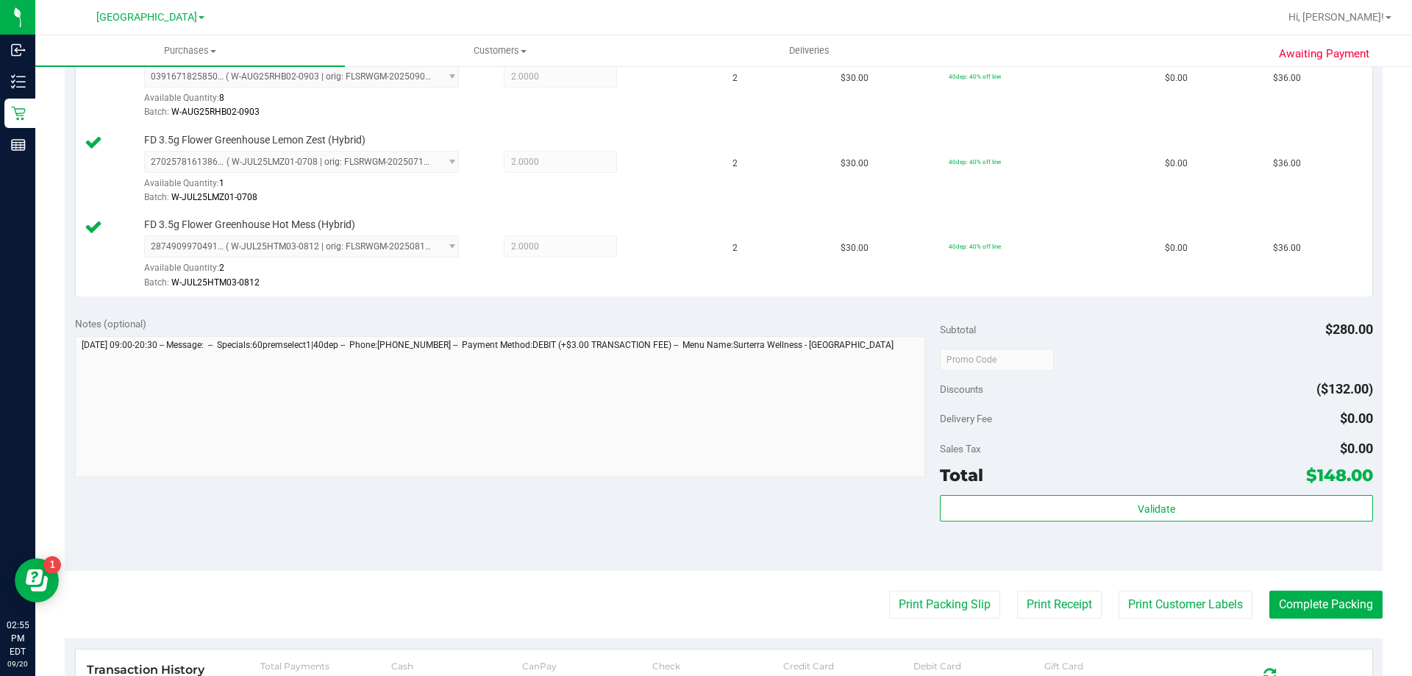
scroll to position [662, 0]
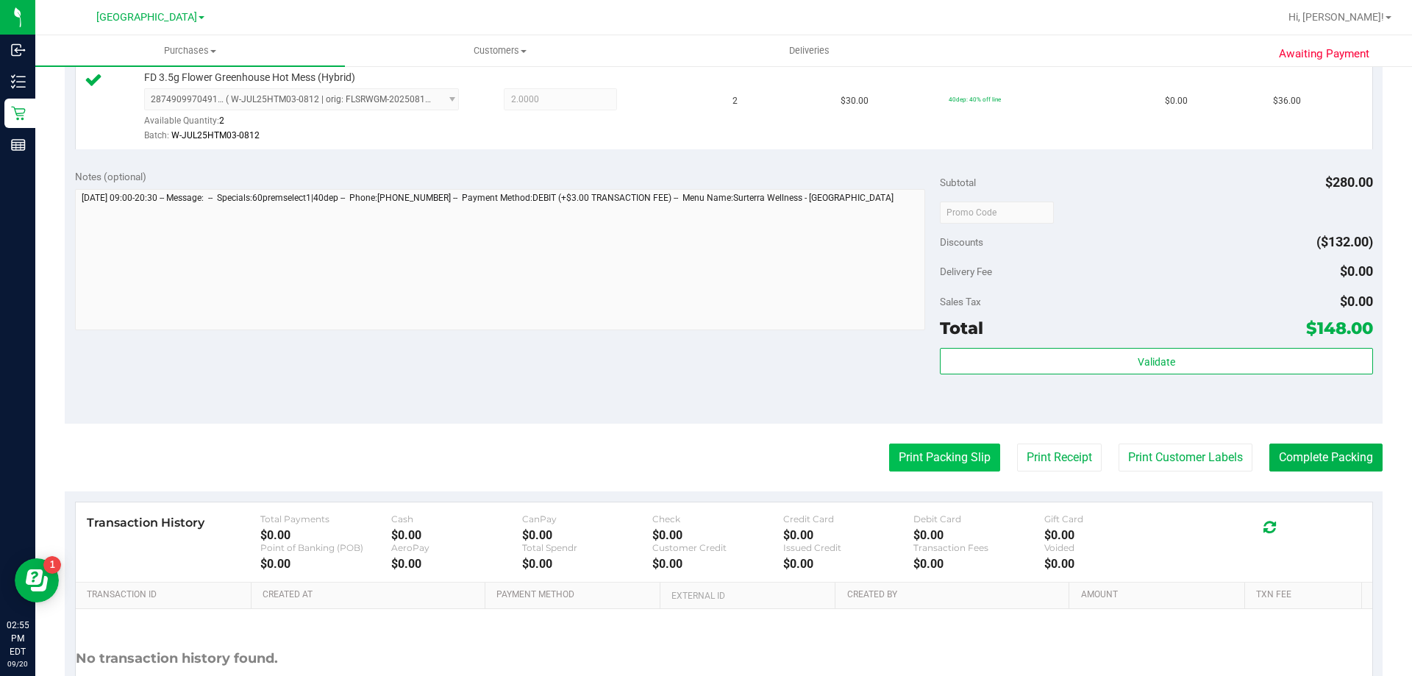
click at [935, 461] on button "Print Packing Slip" at bounding box center [944, 458] width 111 height 28
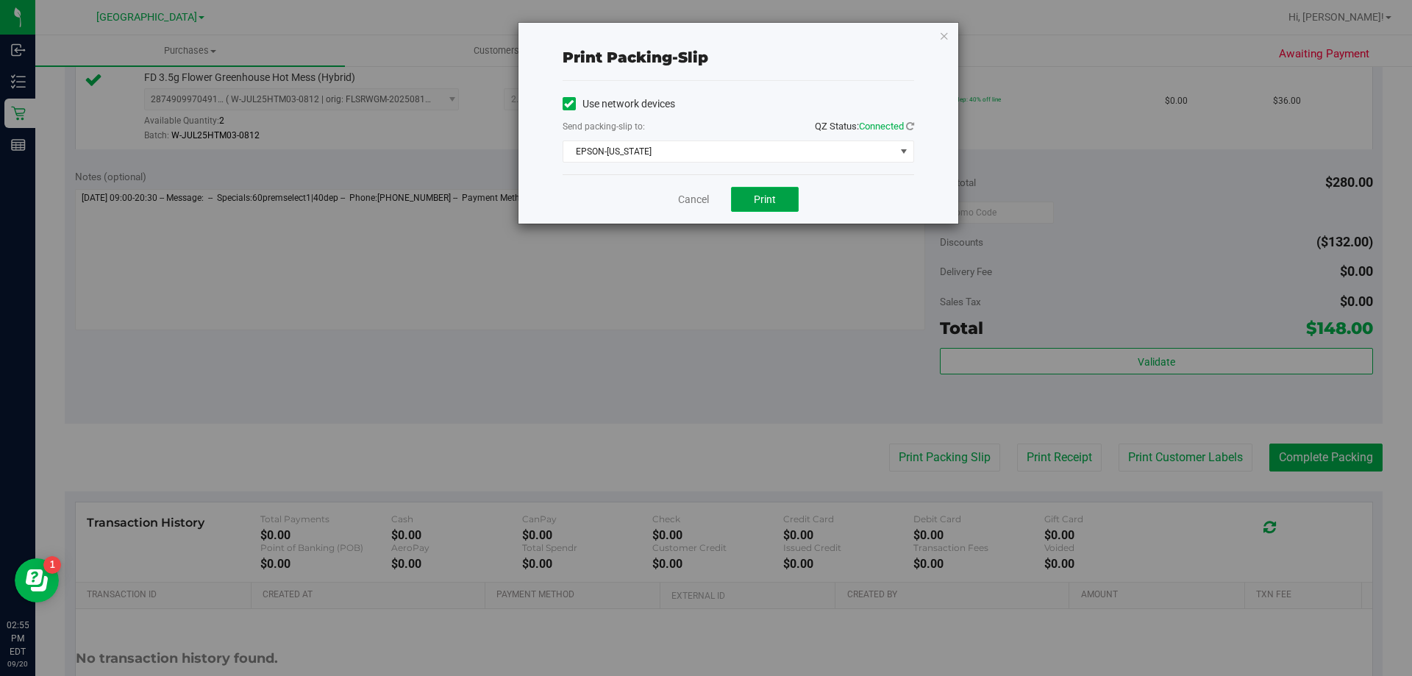
click at [763, 196] on span "Print" at bounding box center [765, 199] width 22 height 12
click at [682, 199] on link "Cancel" at bounding box center [693, 199] width 31 height 15
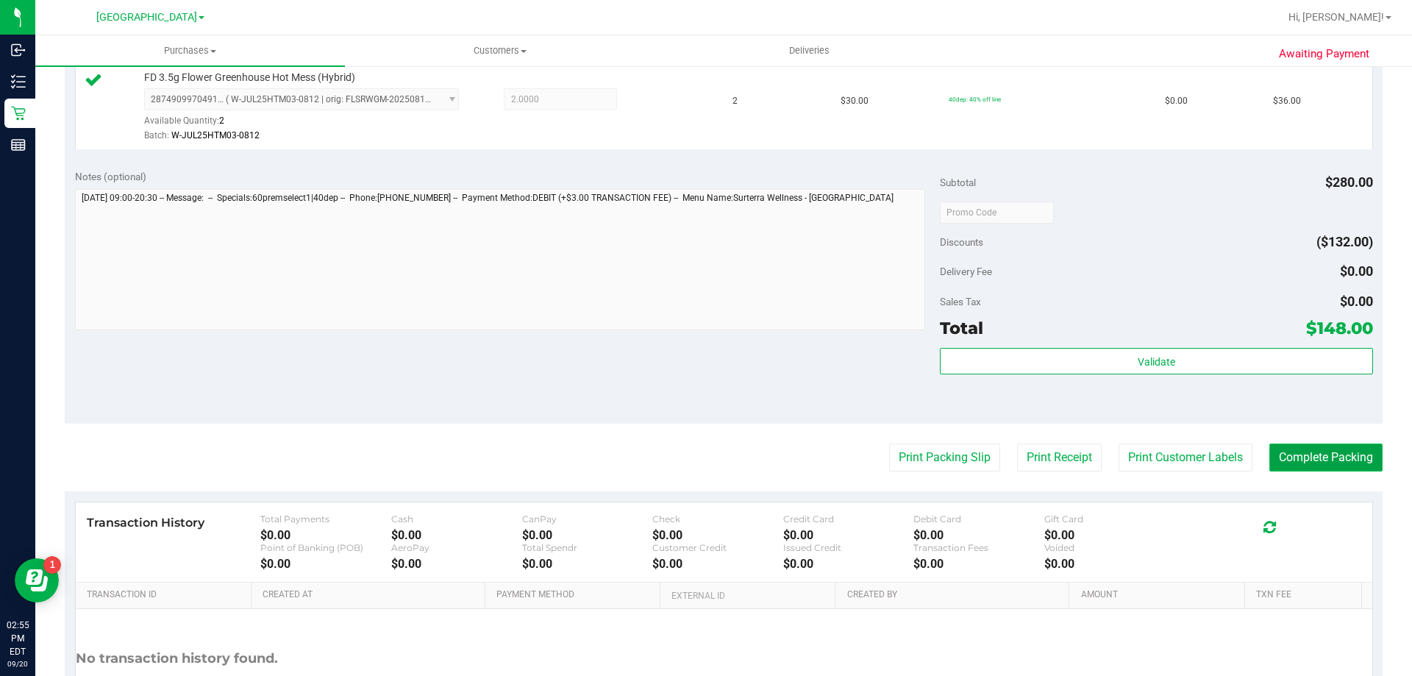
click at [1309, 468] on button "Complete Packing" at bounding box center [1326, 458] width 113 height 28
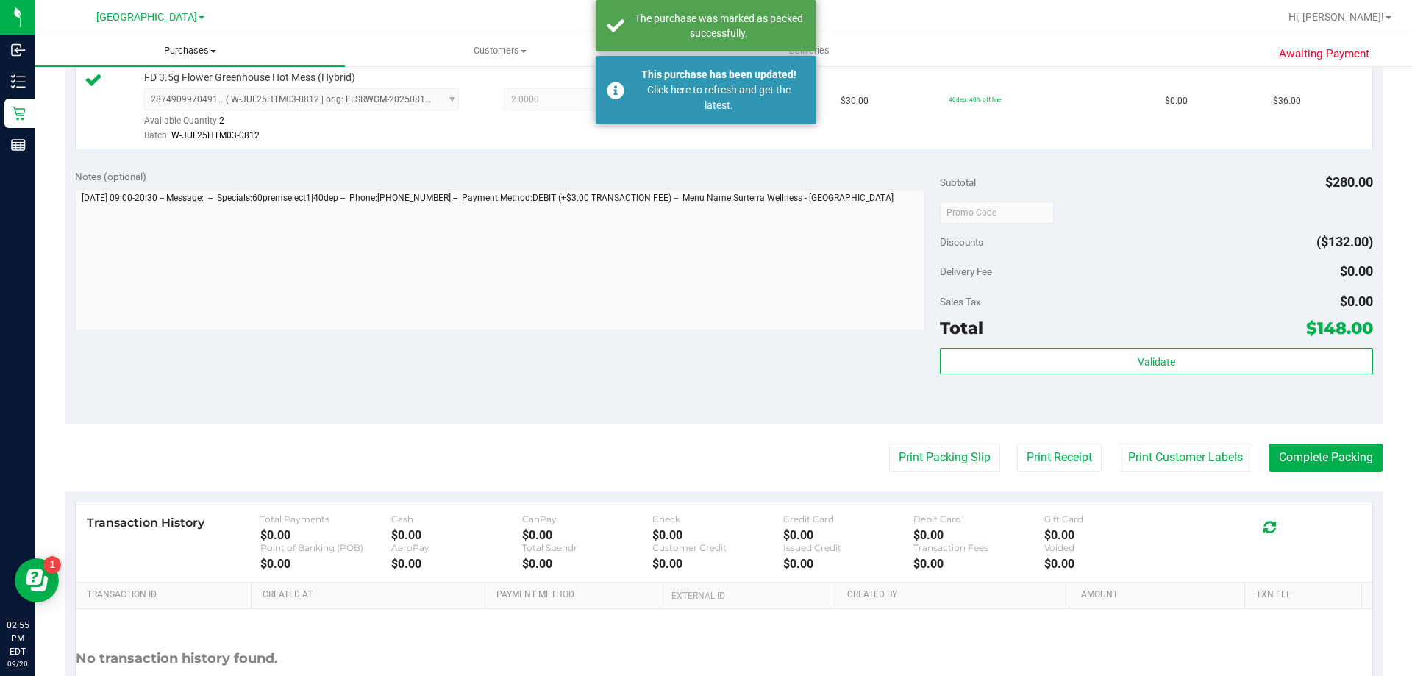
click at [168, 51] on span "Purchases" at bounding box center [190, 50] width 310 height 13
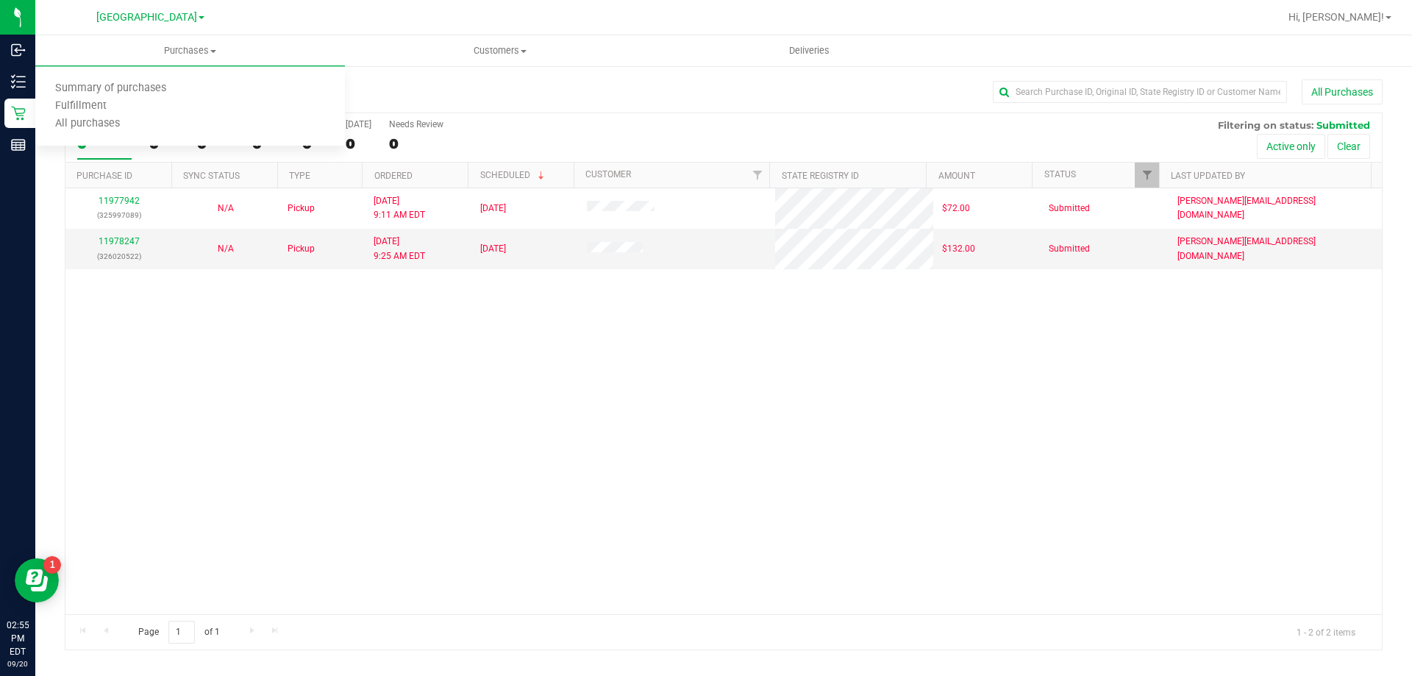
click at [293, 388] on div "11977942 (325997089) N/A Pickup 9/20/2025 9:11 AM EDT 9/20/2025 $72.00 Submitte…" at bounding box center [723, 401] width 1317 height 426
click at [178, 51] on span "Purchases" at bounding box center [190, 50] width 310 height 13
click at [102, 94] on span "Summary of purchases" at bounding box center [110, 88] width 151 height 13
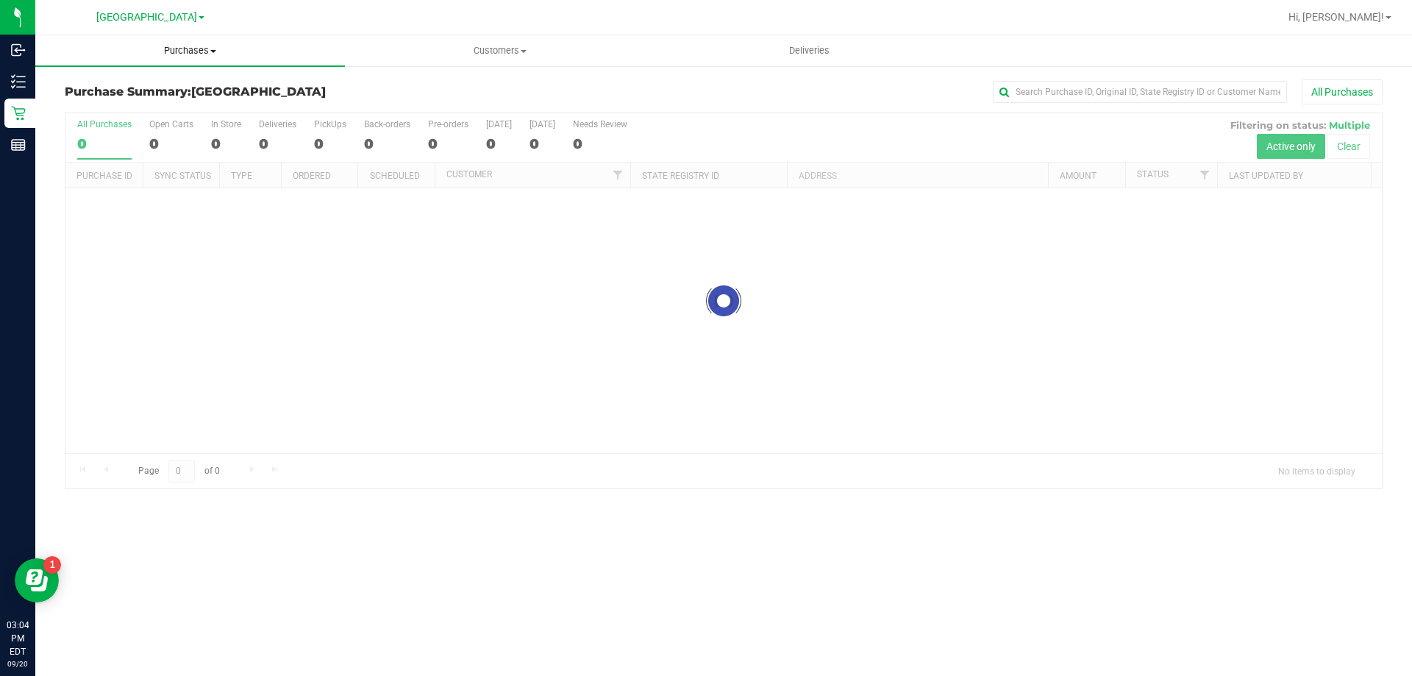
click at [171, 57] on uib-tab-heading "Purchases Summary of purchases Fulfillment All purchases" at bounding box center [190, 50] width 310 height 31
click at [134, 107] on li "Fulfillment" at bounding box center [190, 107] width 310 height 18
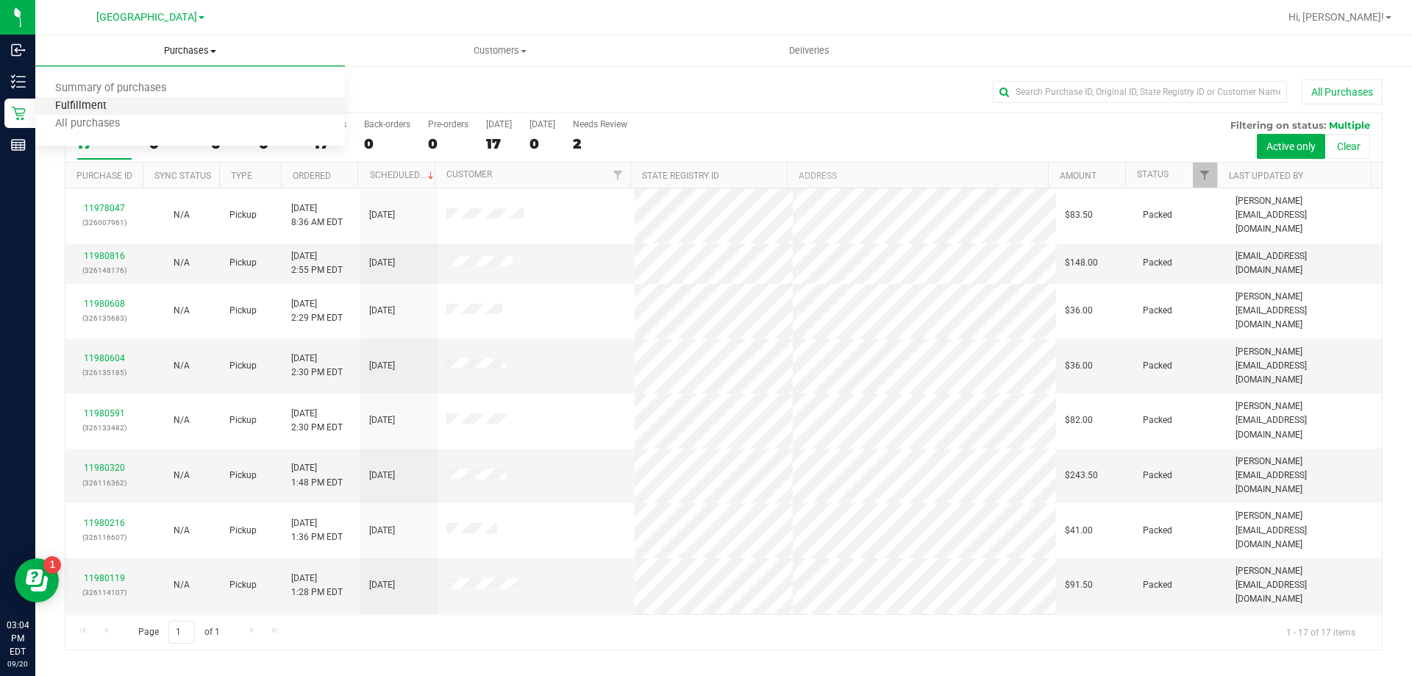
click at [79, 102] on span "Fulfillment" at bounding box center [80, 106] width 91 height 13
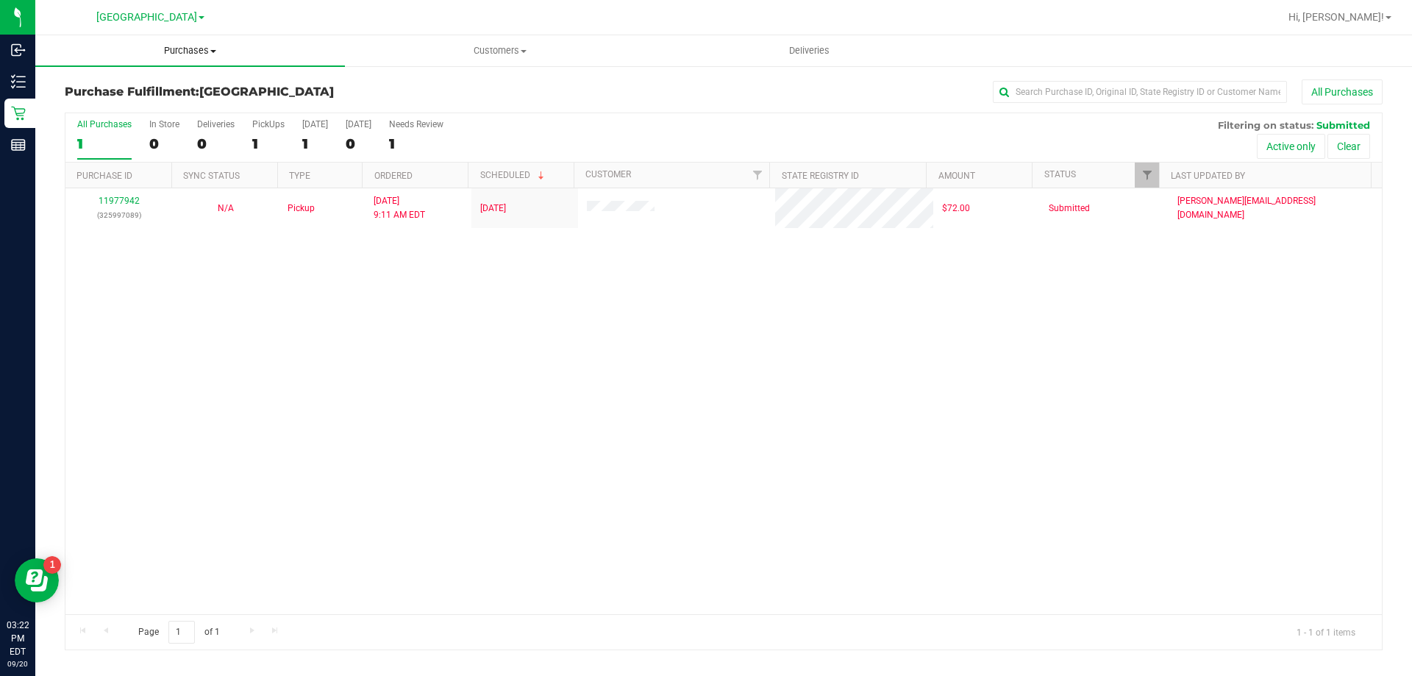
click at [159, 53] on span "Purchases" at bounding box center [190, 50] width 310 height 13
click at [149, 106] on li "Fulfillment" at bounding box center [190, 107] width 310 height 18
click at [182, 58] on uib-tab-heading "Purchases Summary of purchases Fulfillment All purchases" at bounding box center [190, 50] width 310 height 31
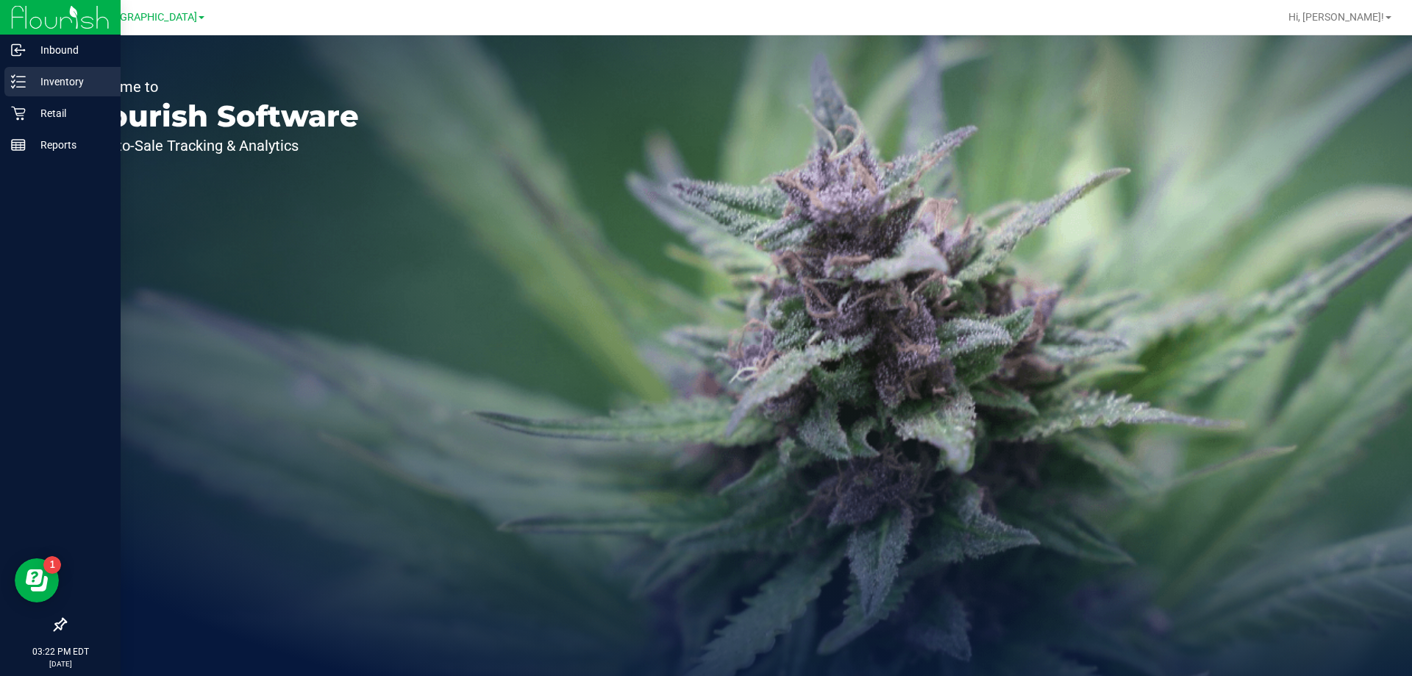
click at [42, 90] on div "Inventory" at bounding box center [62, 81] width 116 height 29
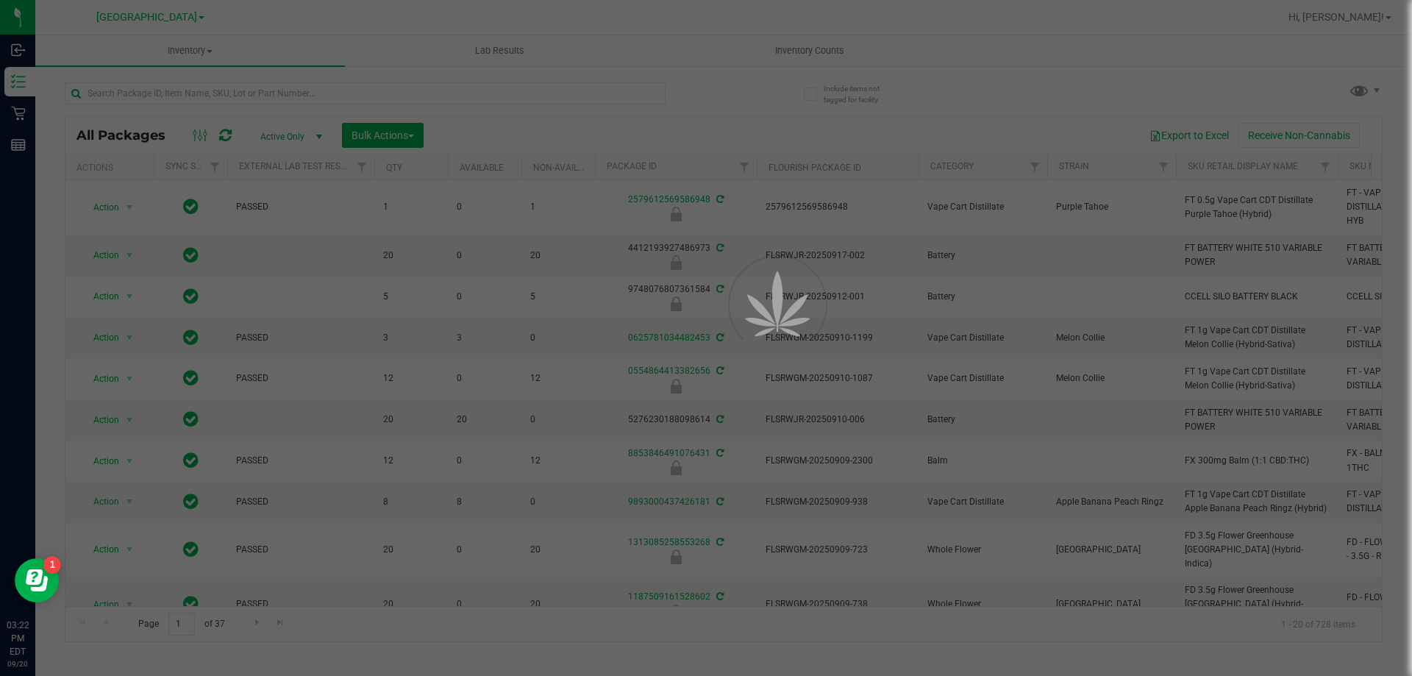
click at [185, 54] on div at bounding box center [706, 338] width 1412 height 676
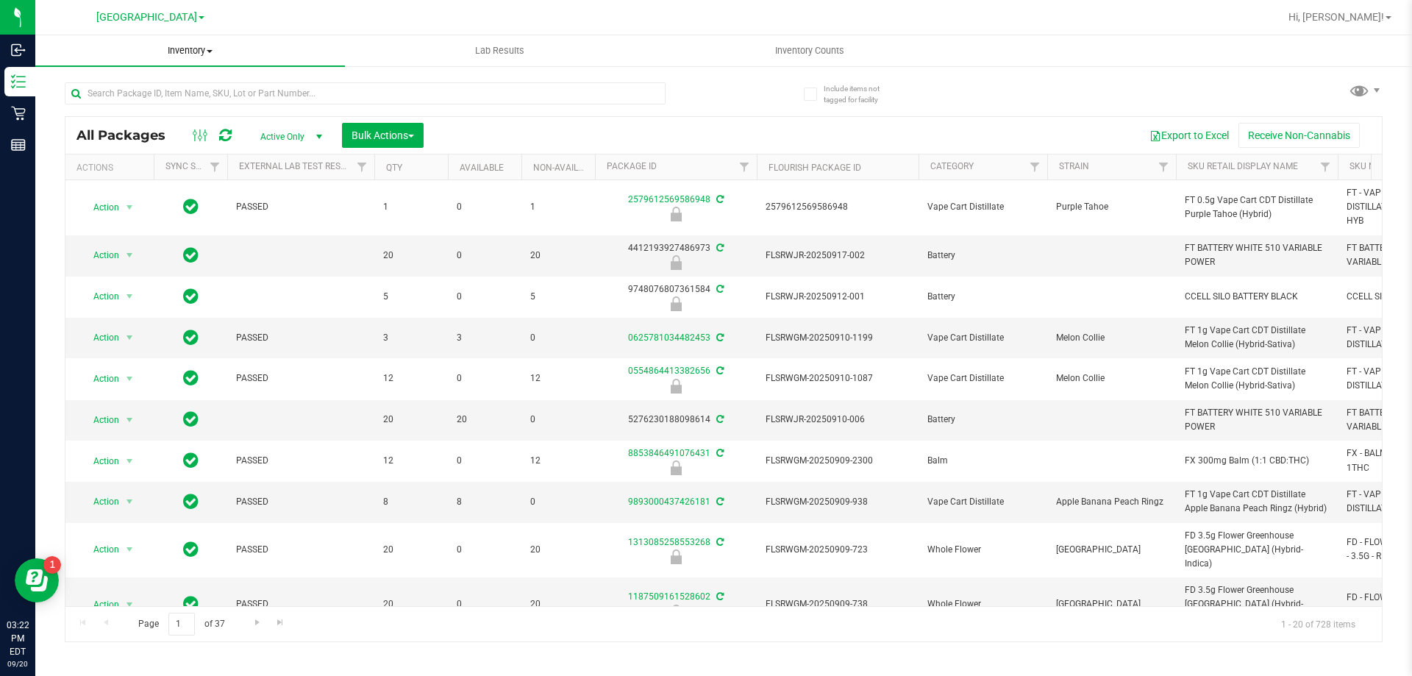
click at [185, 54] on span "Inventory" at bounding box center [190, 50] width 310 height 13
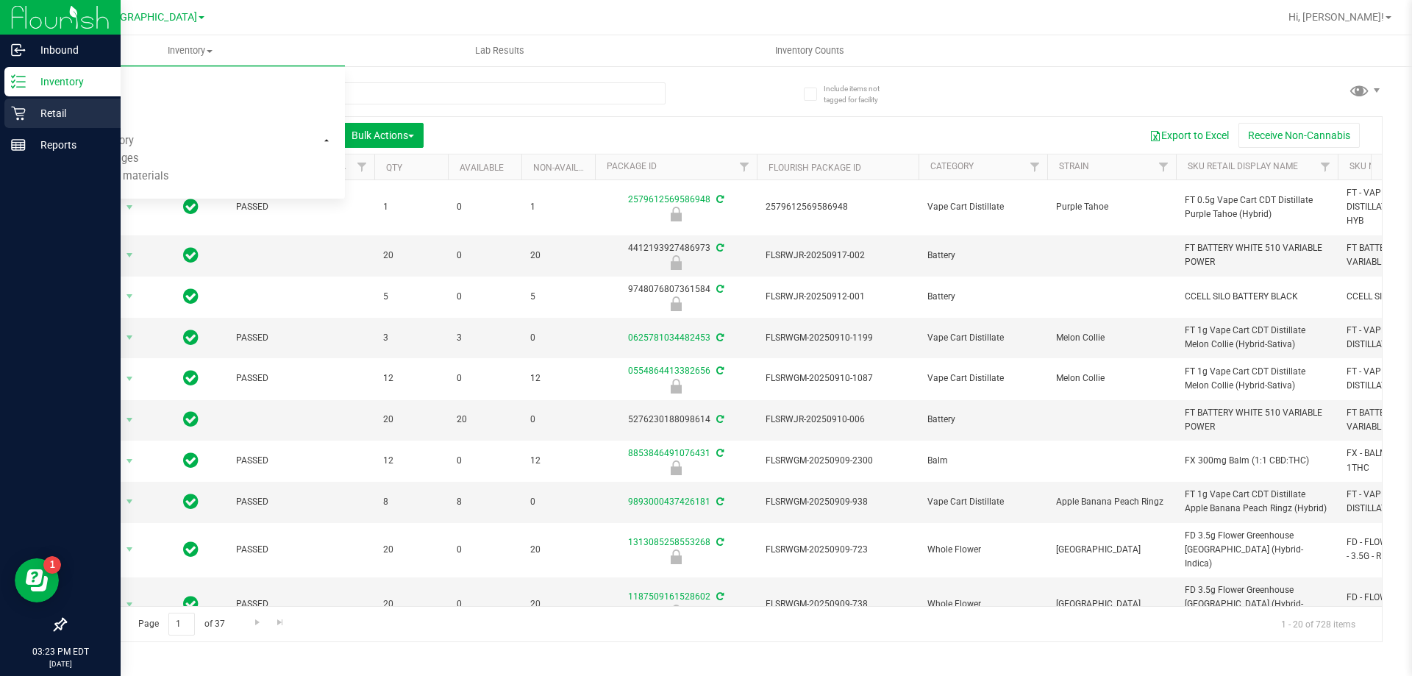
click at [47, 108] on p "Retail" at bounding box center [70, 113] width 88 height 18
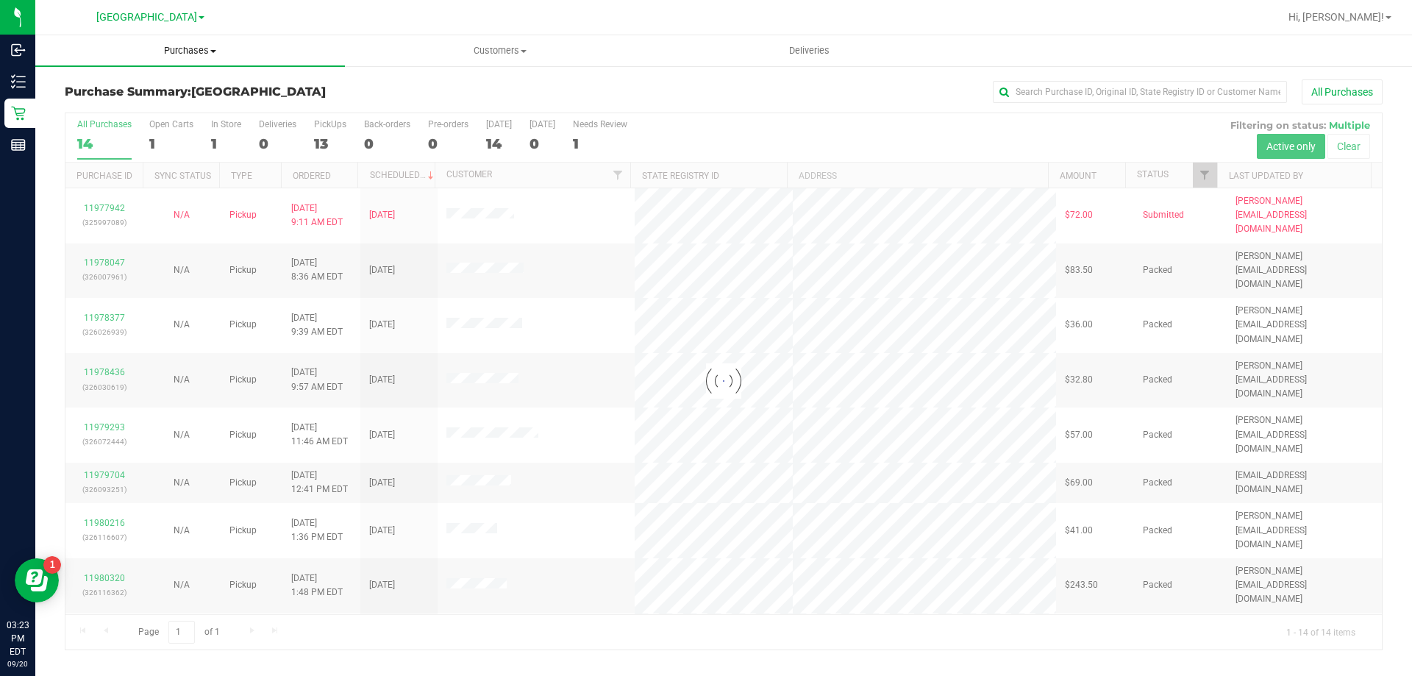
click at [186, 59] on uib-tab-heading "Purchases Summary of purchases Fulfillment All purchases" at bounding box center [190, 50] width 310 height 31
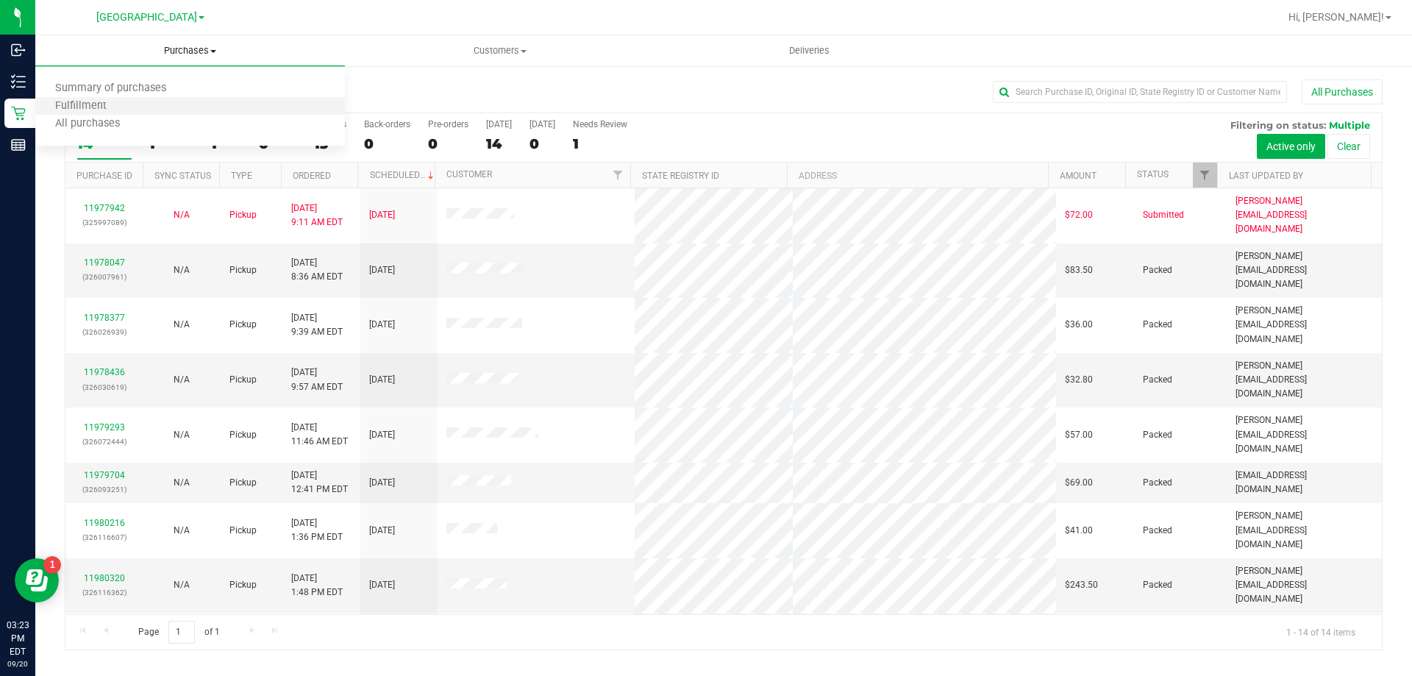
click at [161, 114] on li "Fulfillment" at bounding box center [190, 107] width 310 height 18
